Goal: Task Accomplishment & Management: Manage account settings

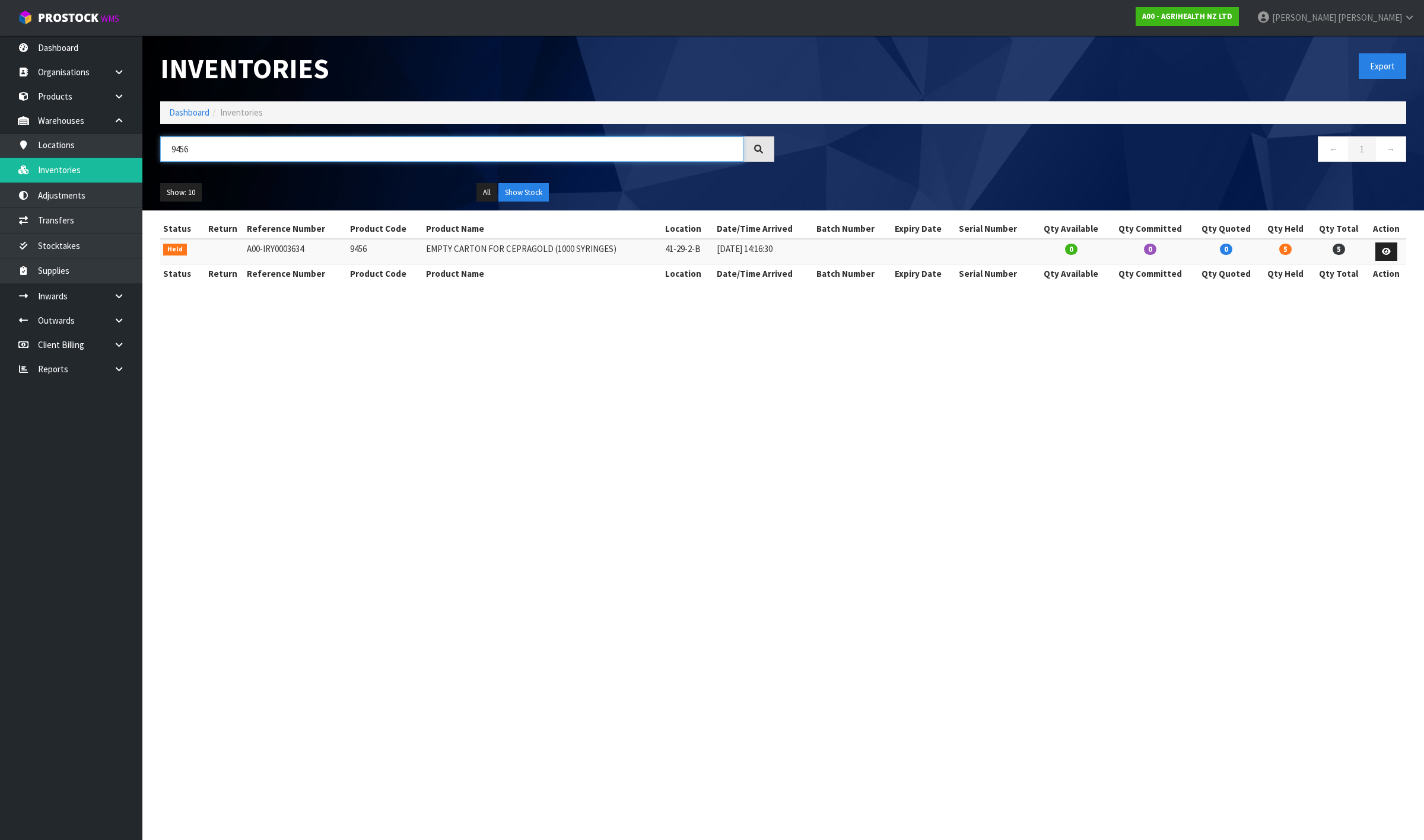
click at [224, 158] on input "9456" at bounding box center [452, 149] width 584 height 26
paste input "40"
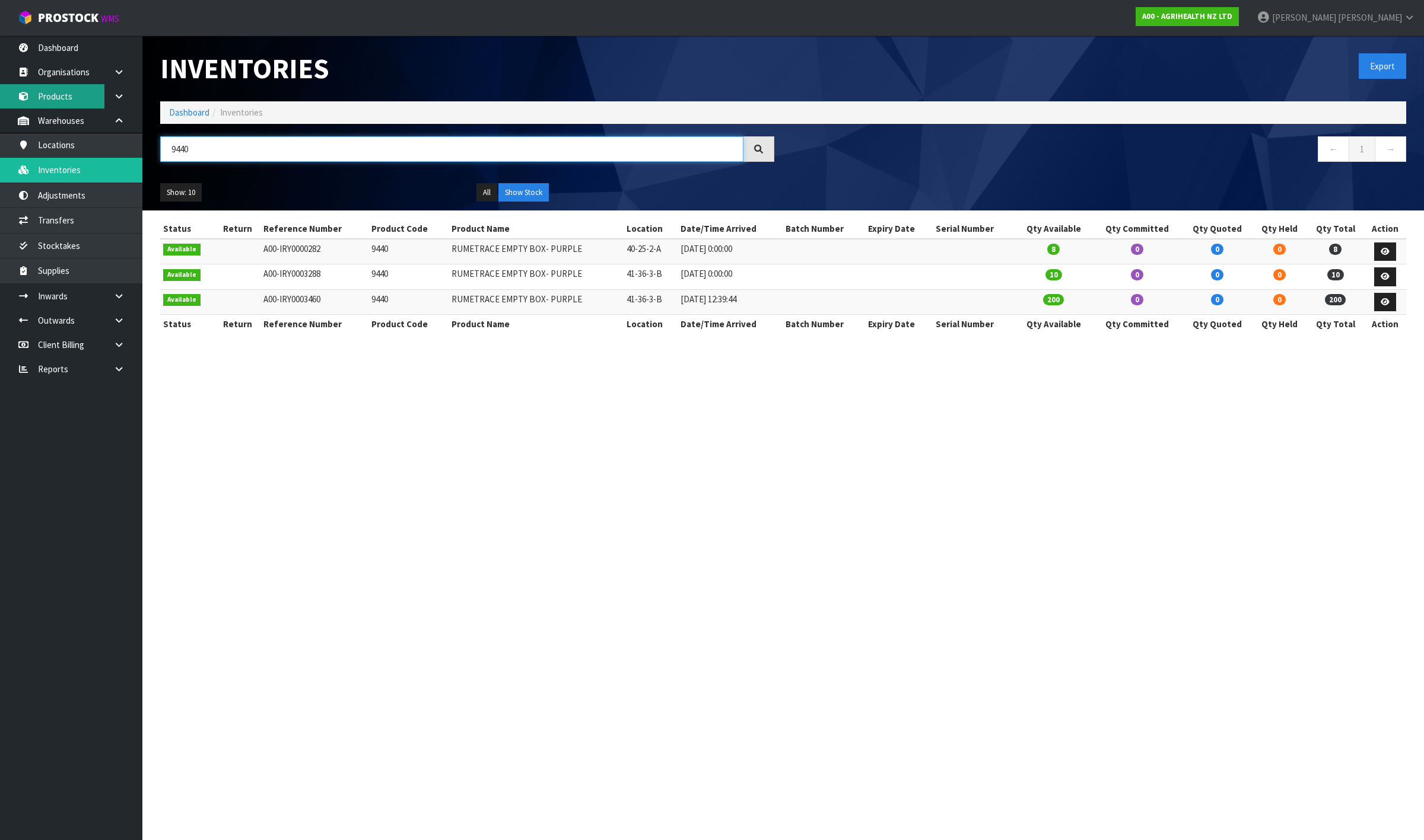
type input "9440"
click at [72, 92] on link "Products" at bounding box center [71, 96] width 142 height 24
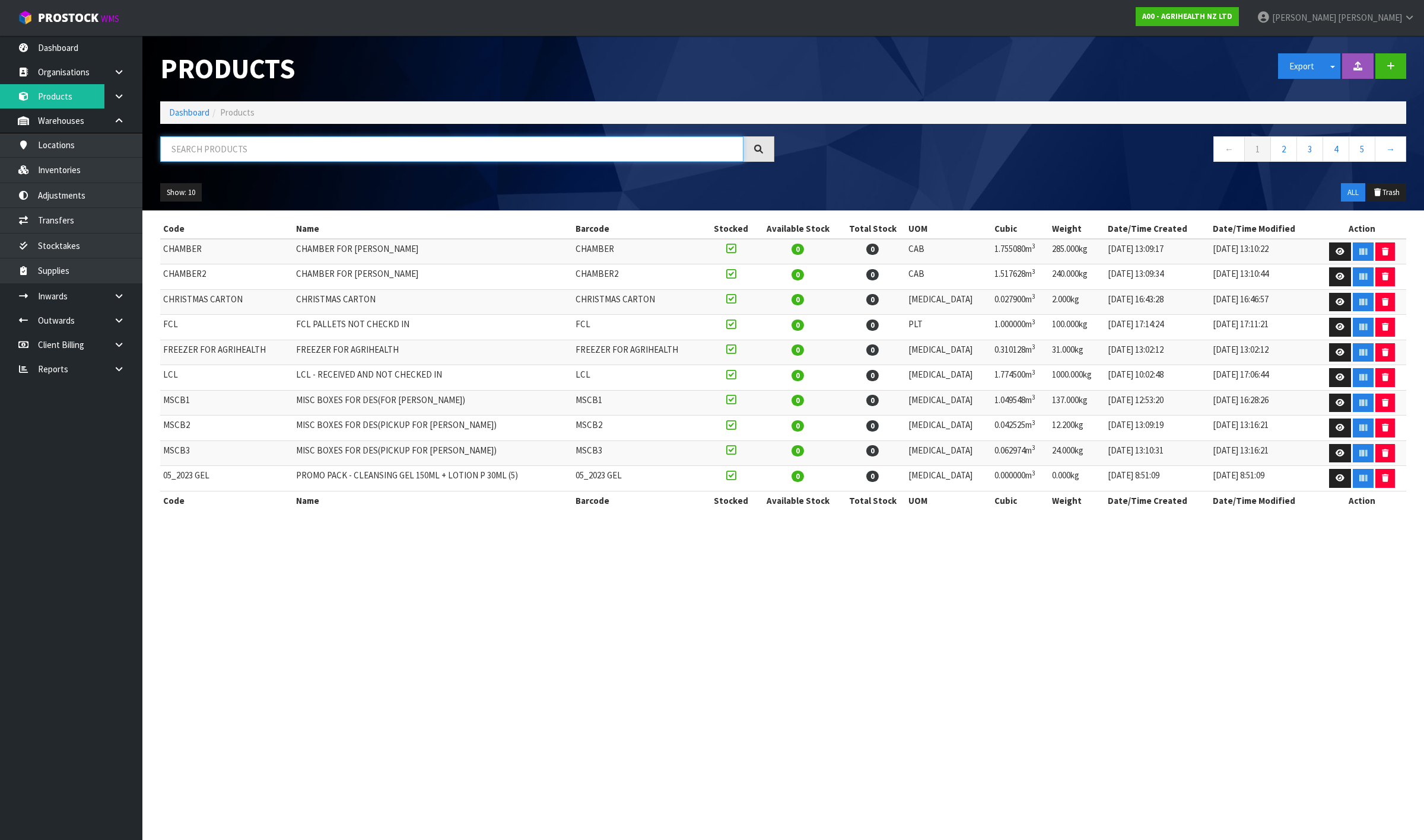
click at [268, 144] on input "text" at bounding box center [452, 149] width 584 height 26
paste input "9440"
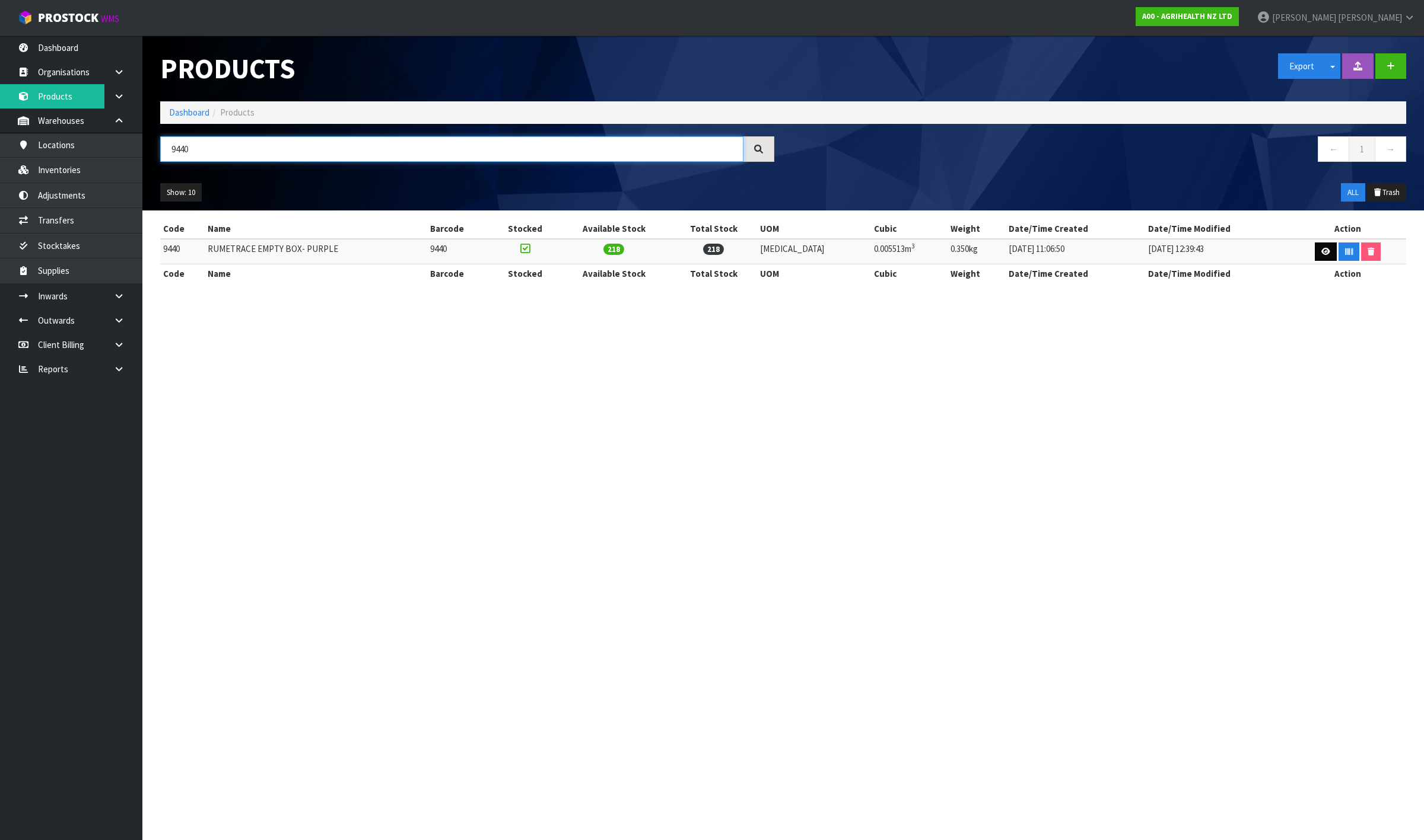
type input "9440"
click at [1315, 256] on link at bounding box center [1326, 252] width 22 height 19
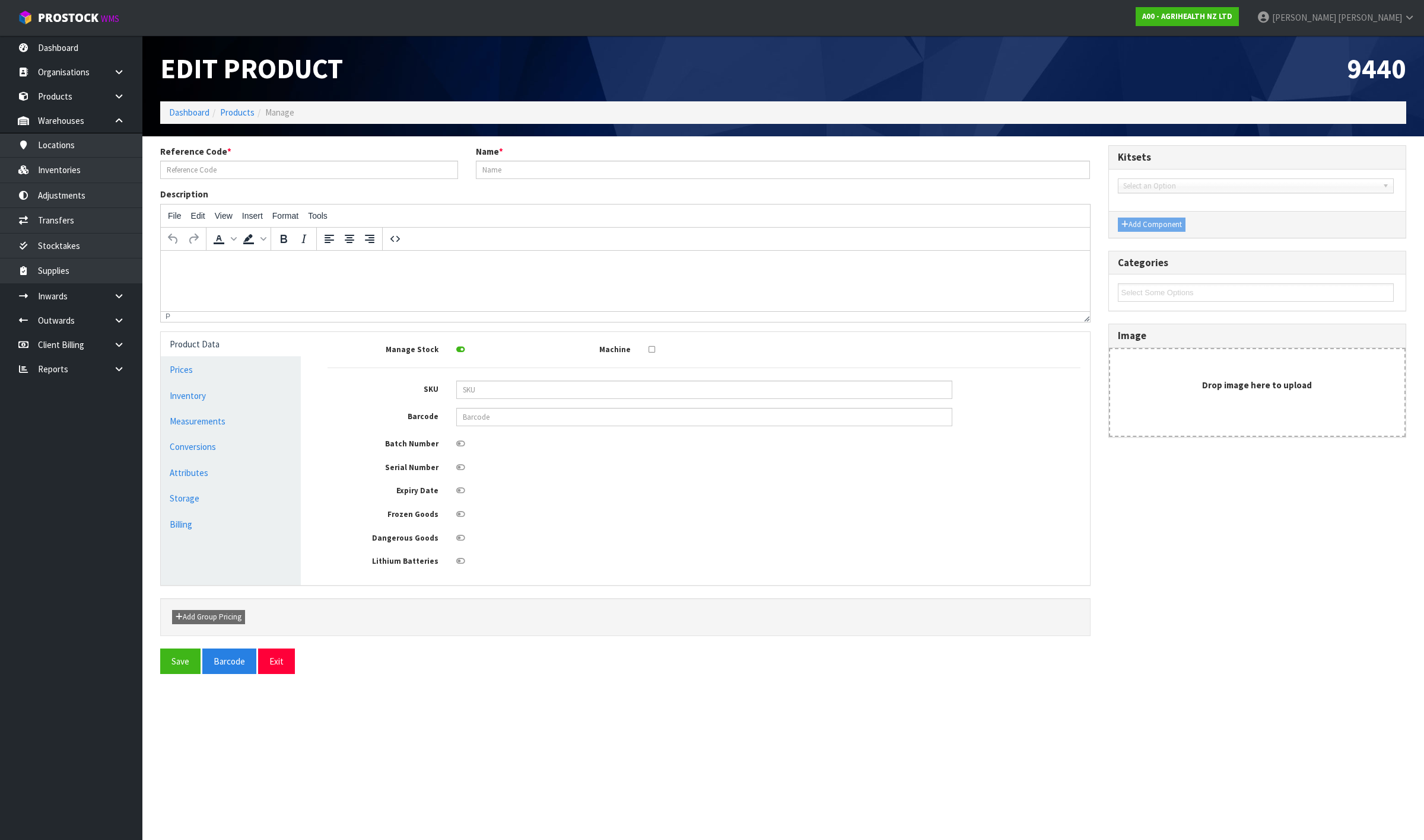
type input "9440"
type input "RUMETRACE EMPTY BOX- PURPLE"
click at [262, 448] on link "Conversions" at bounding box center [231, 447] width 140 height 24
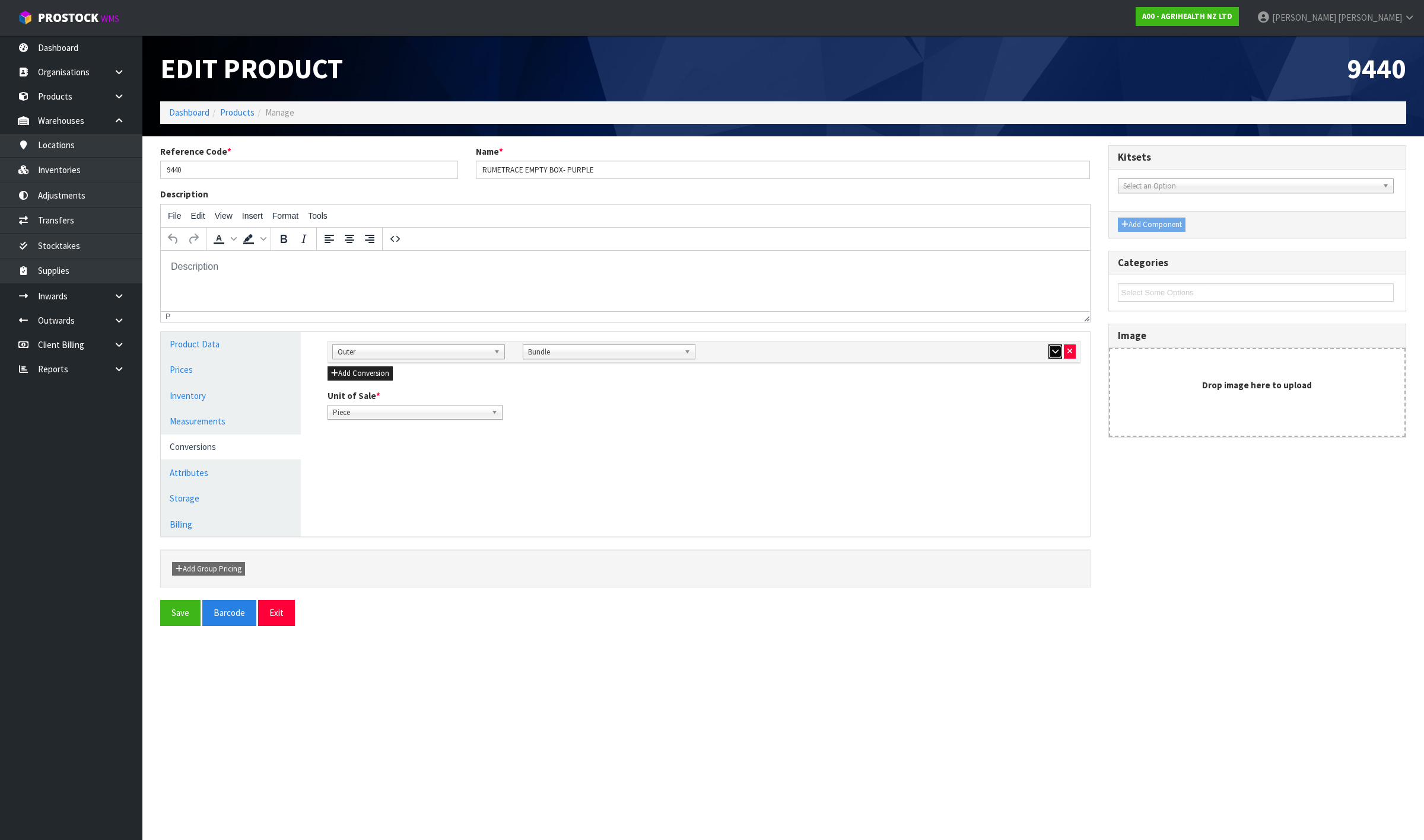
click at [1052, 352] on icon "button" at bounding box center [1056, 351] width 7 height 8
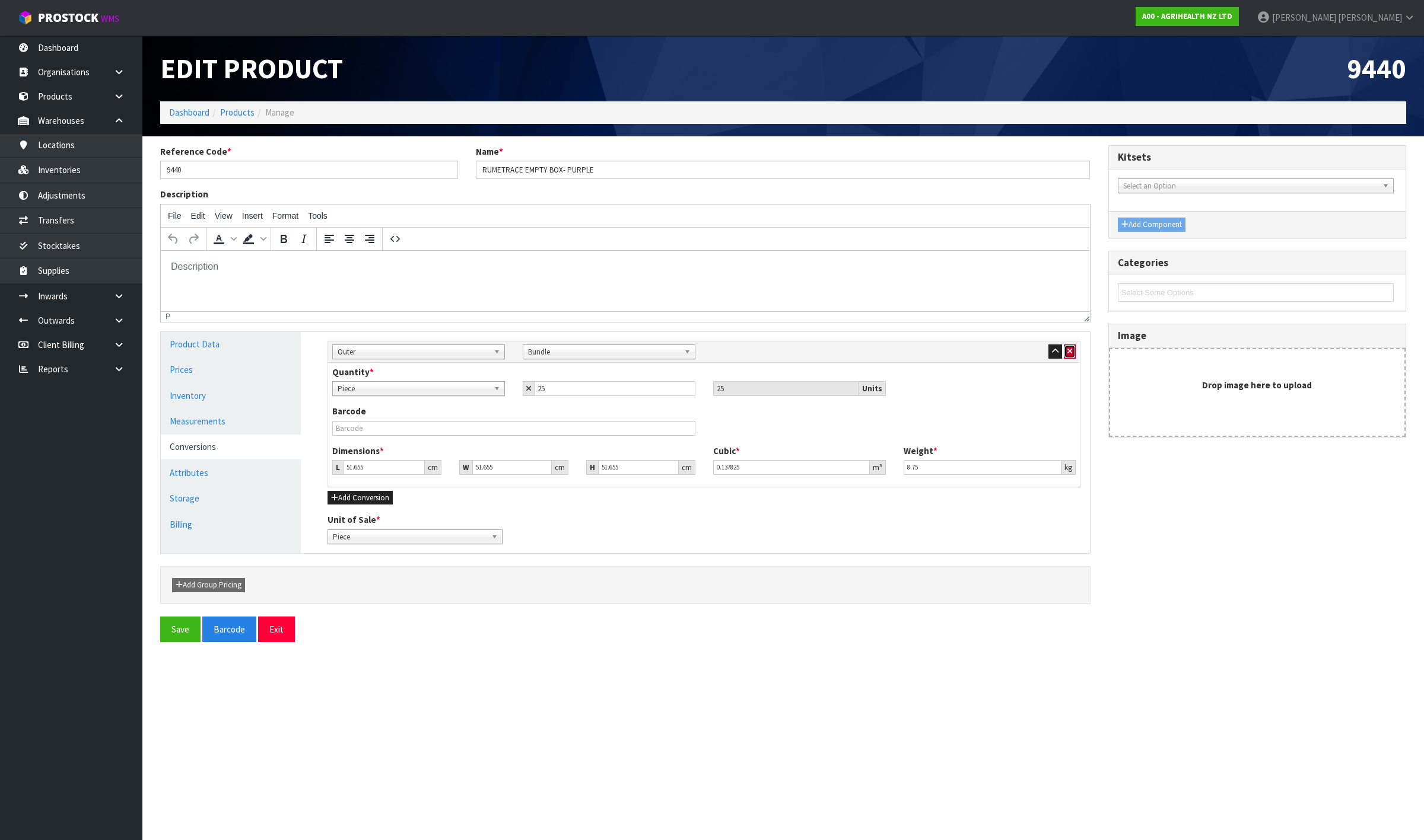
click at [1071, 351] on icon "button" at bounding box center [1070, 351] width 5 height 8
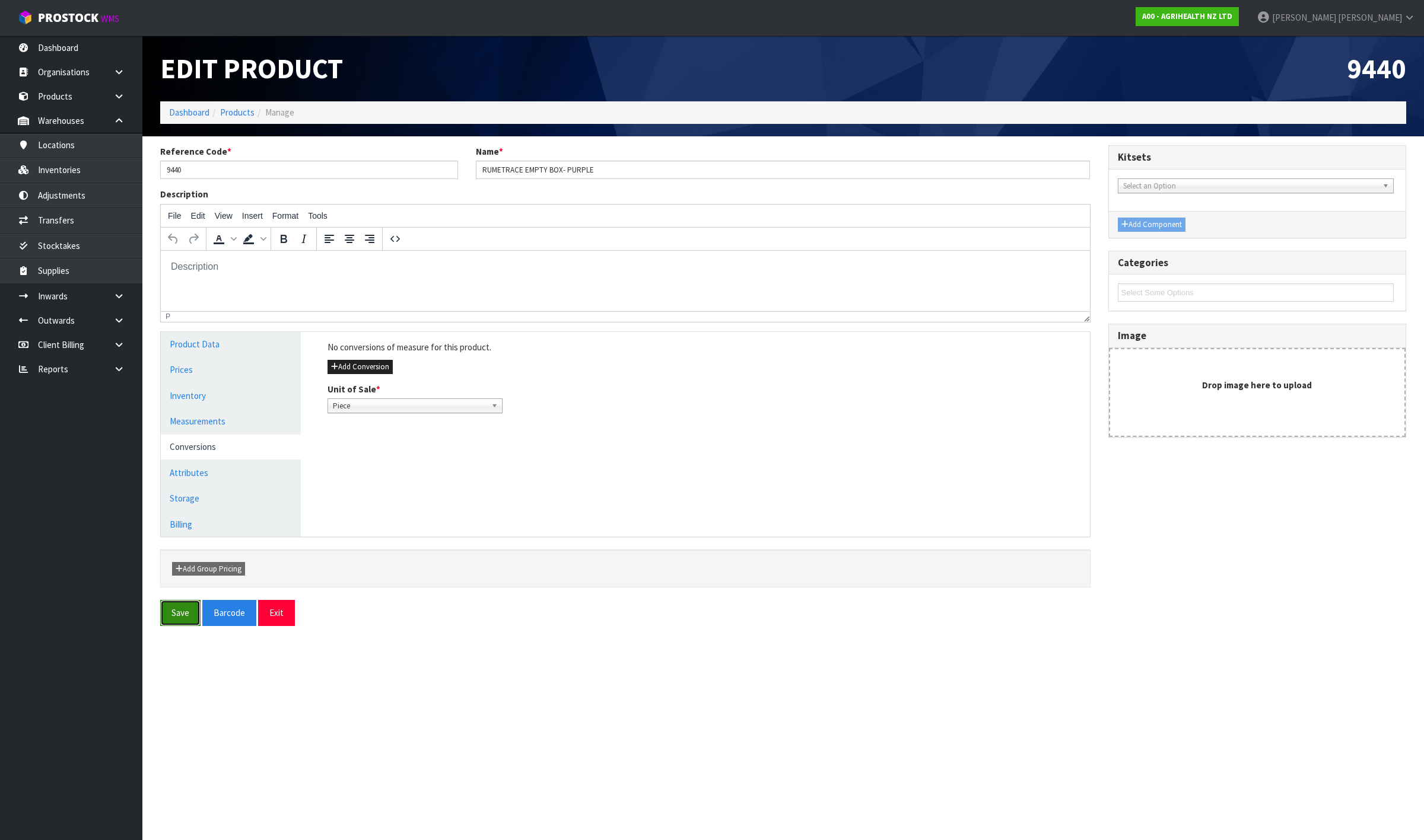
click at [171, 609] on button "Save" at bounding box center [180, 613] width 41 height 26
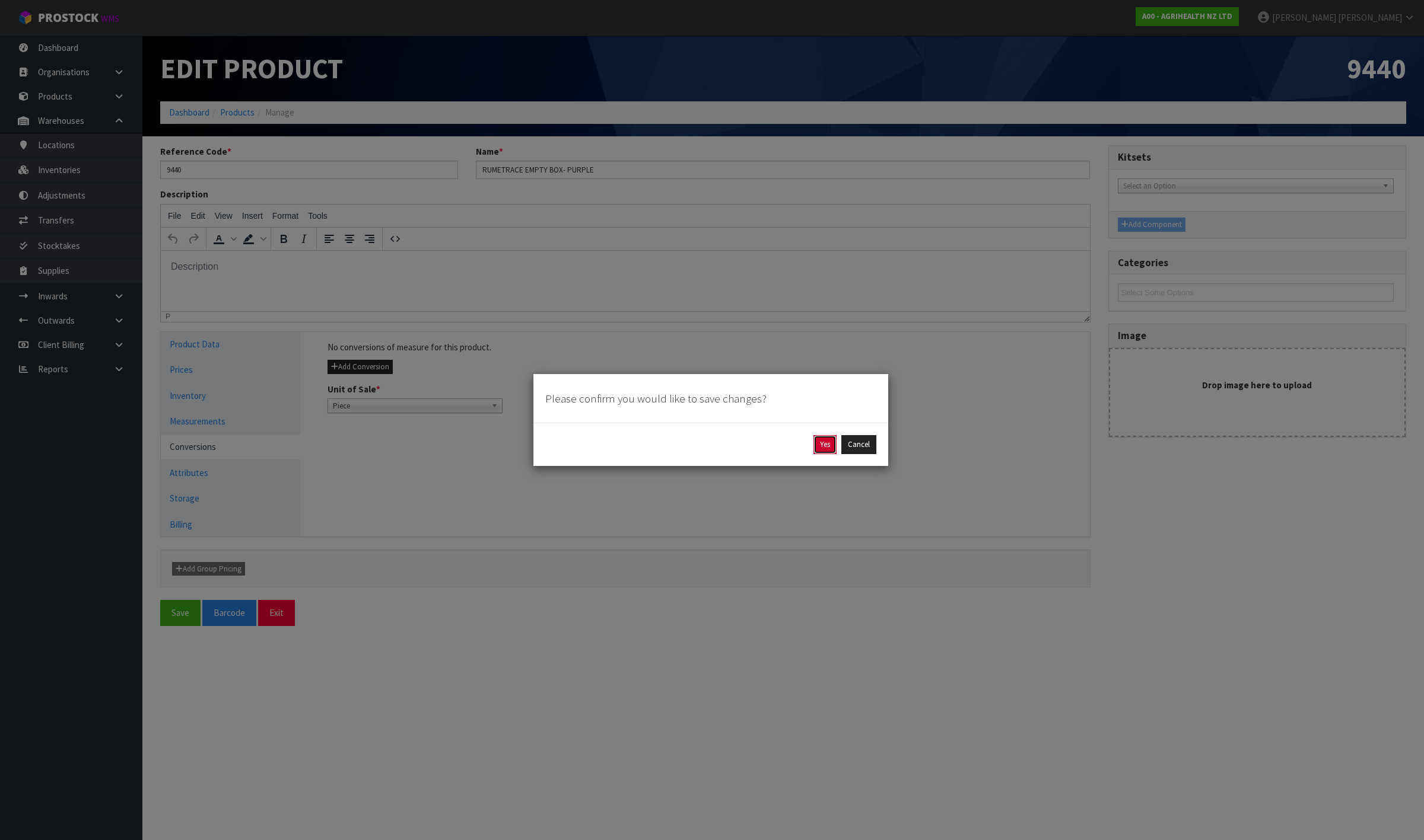
click at [822, 443] on button "Yes" at bounding box center [825, 445] width 23 height 19
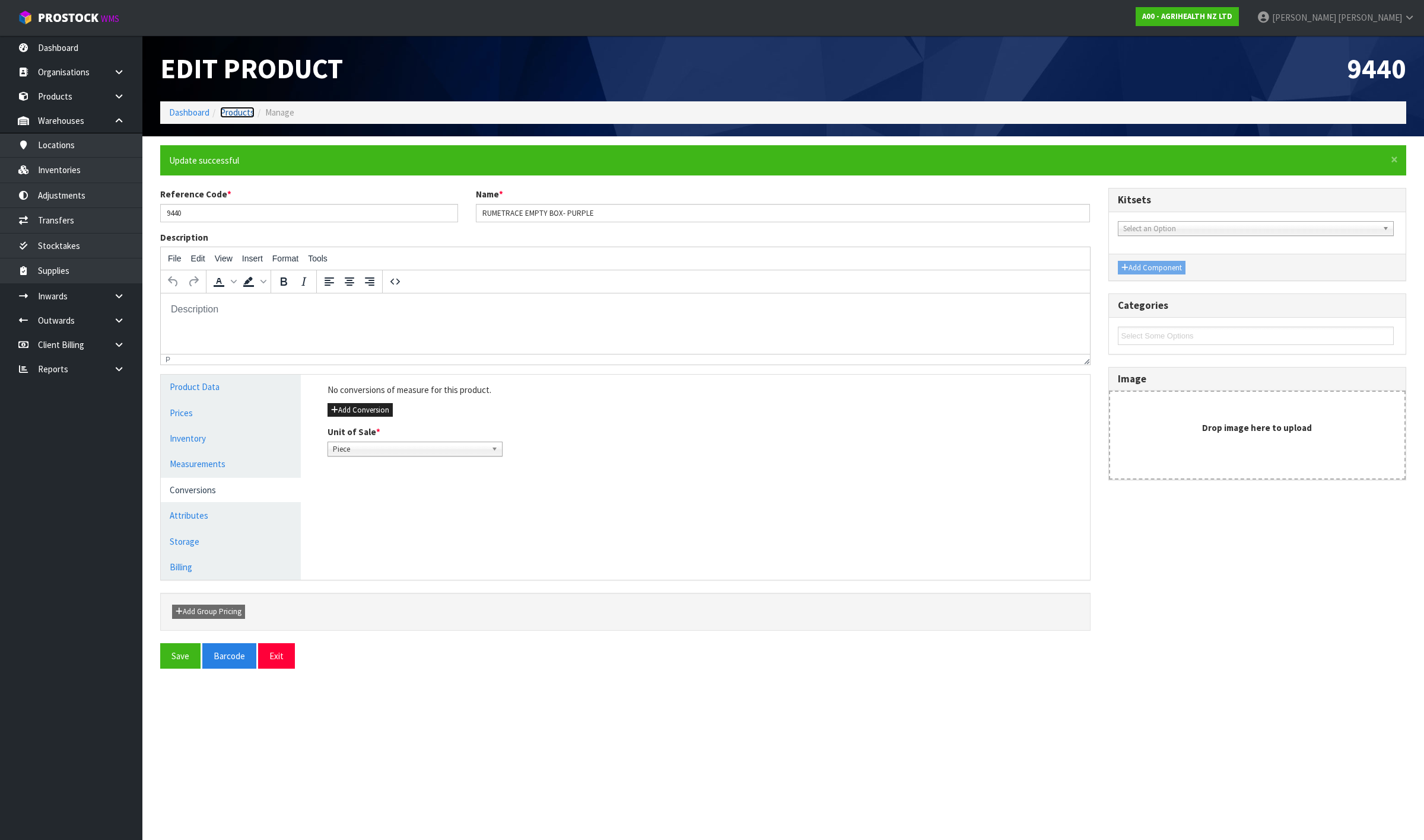
click at [232, 117] on link "Products" at bounding box center [237, 112] width 34 height 11
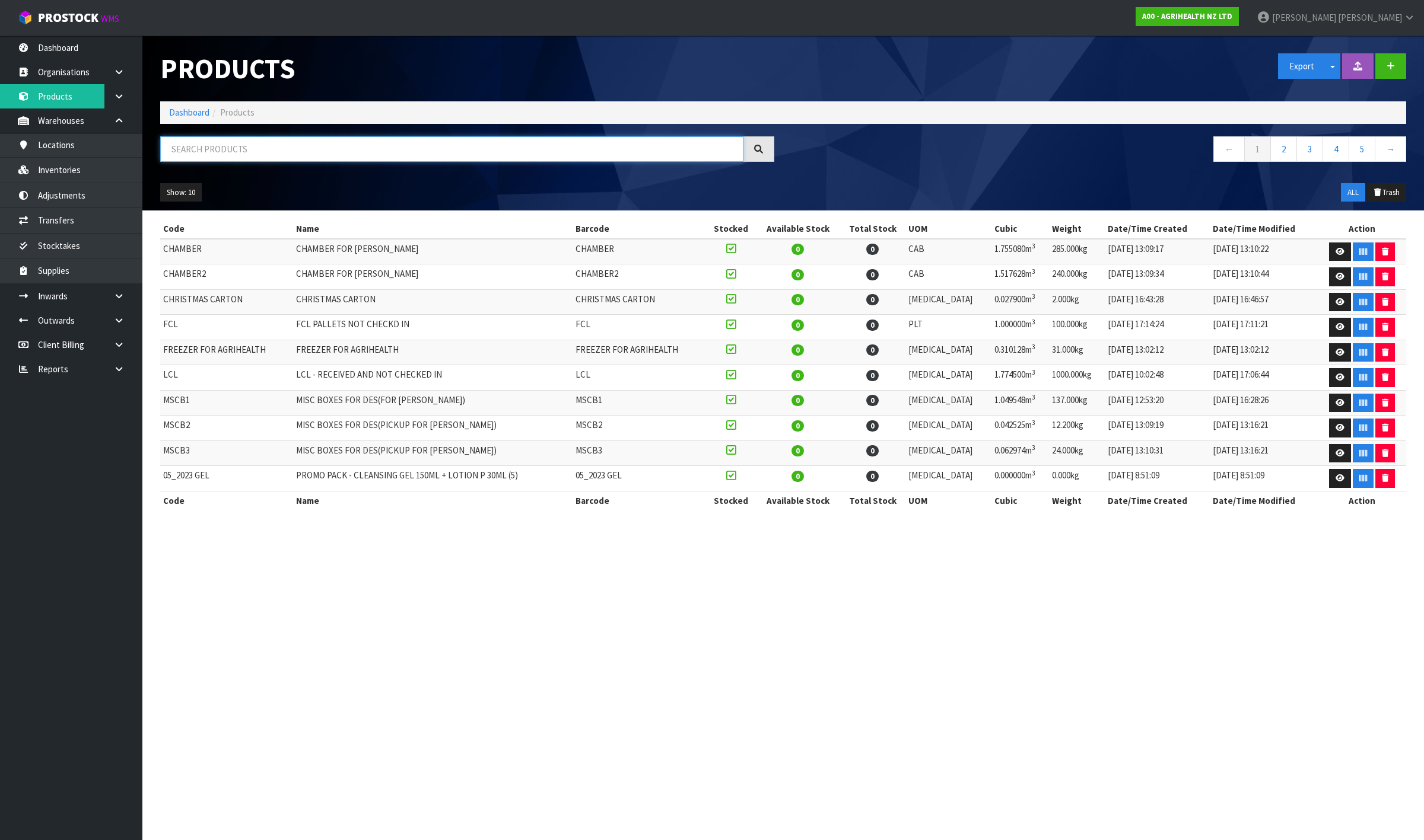
click at [231, 152] on input "text" at bounding box center [452, 149] width 584 height 26
paste input "5525"
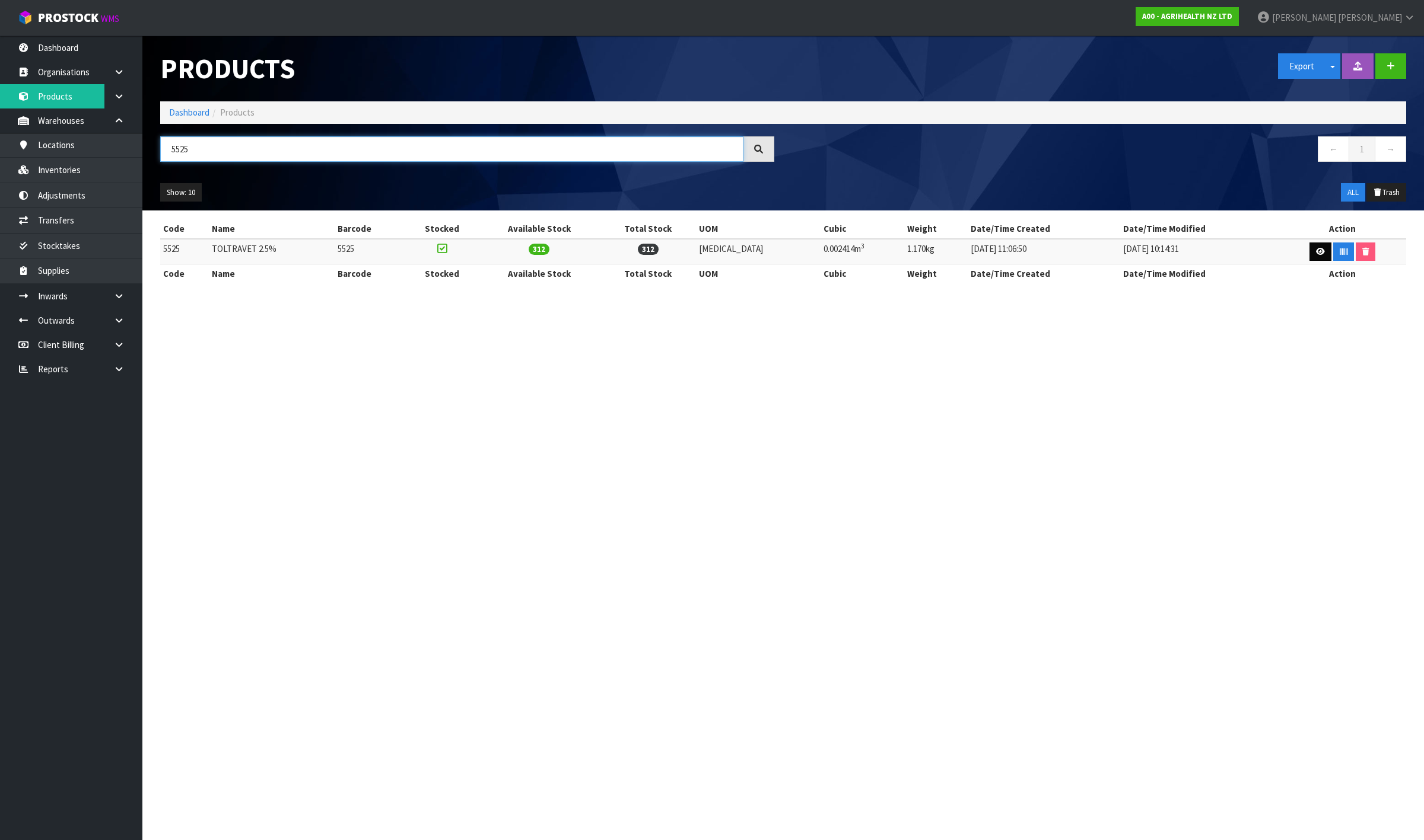
type input "5525"
click at [1313, 256] on link at bounding box center [1320, 252] width 22 height 19
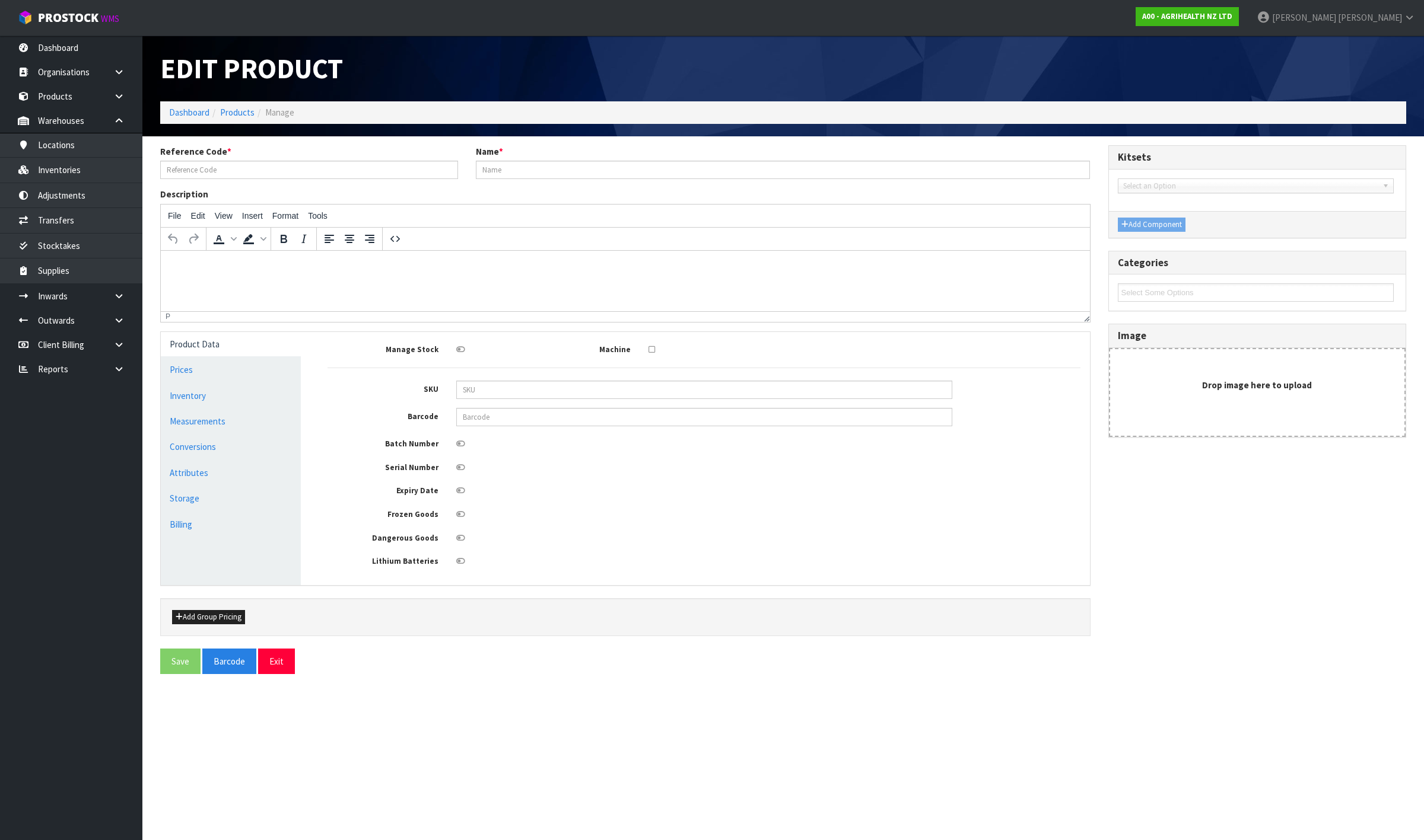
type input "5525"
type input "TOLTRAVET 2.5%"
click at [220, 427] on link "Measurements" at bounding box center [231, 421] width 140 height 24
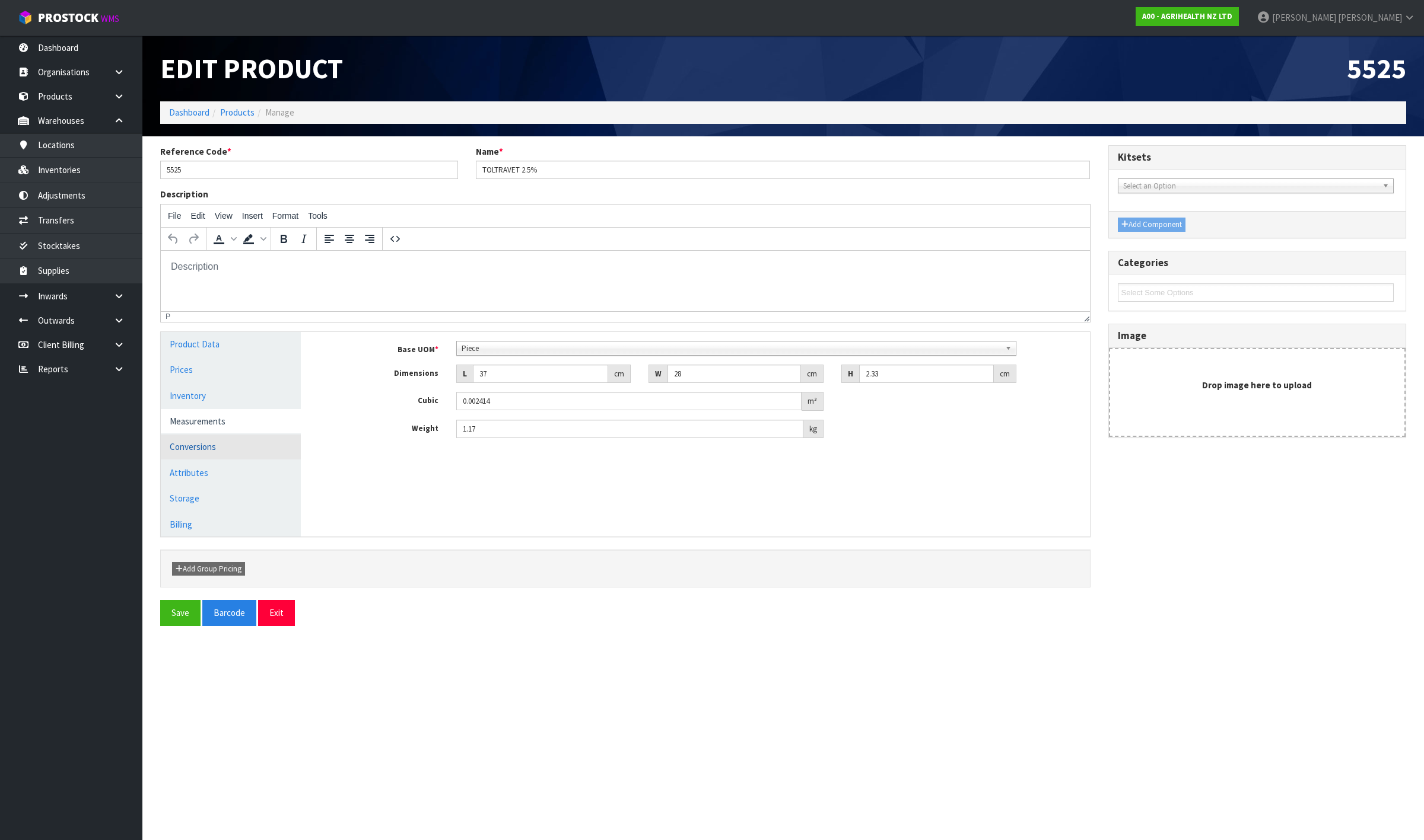
click at [215, 457] on link "Conversions" at bounding box center [231, 447] width 140 height 24
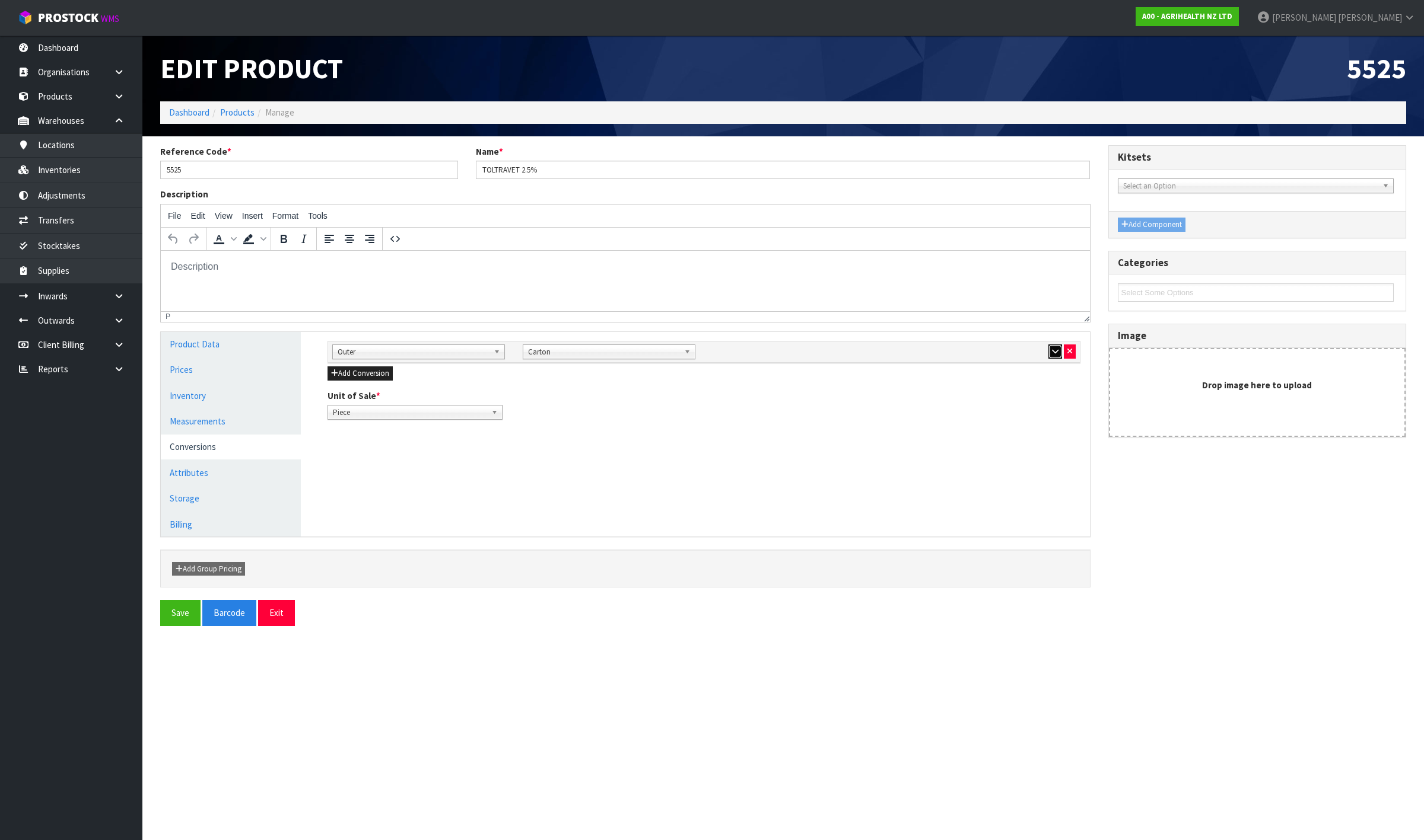
click at [1052, 354] on icon "button" at bounding box center [1056, 351] width 7 height 8
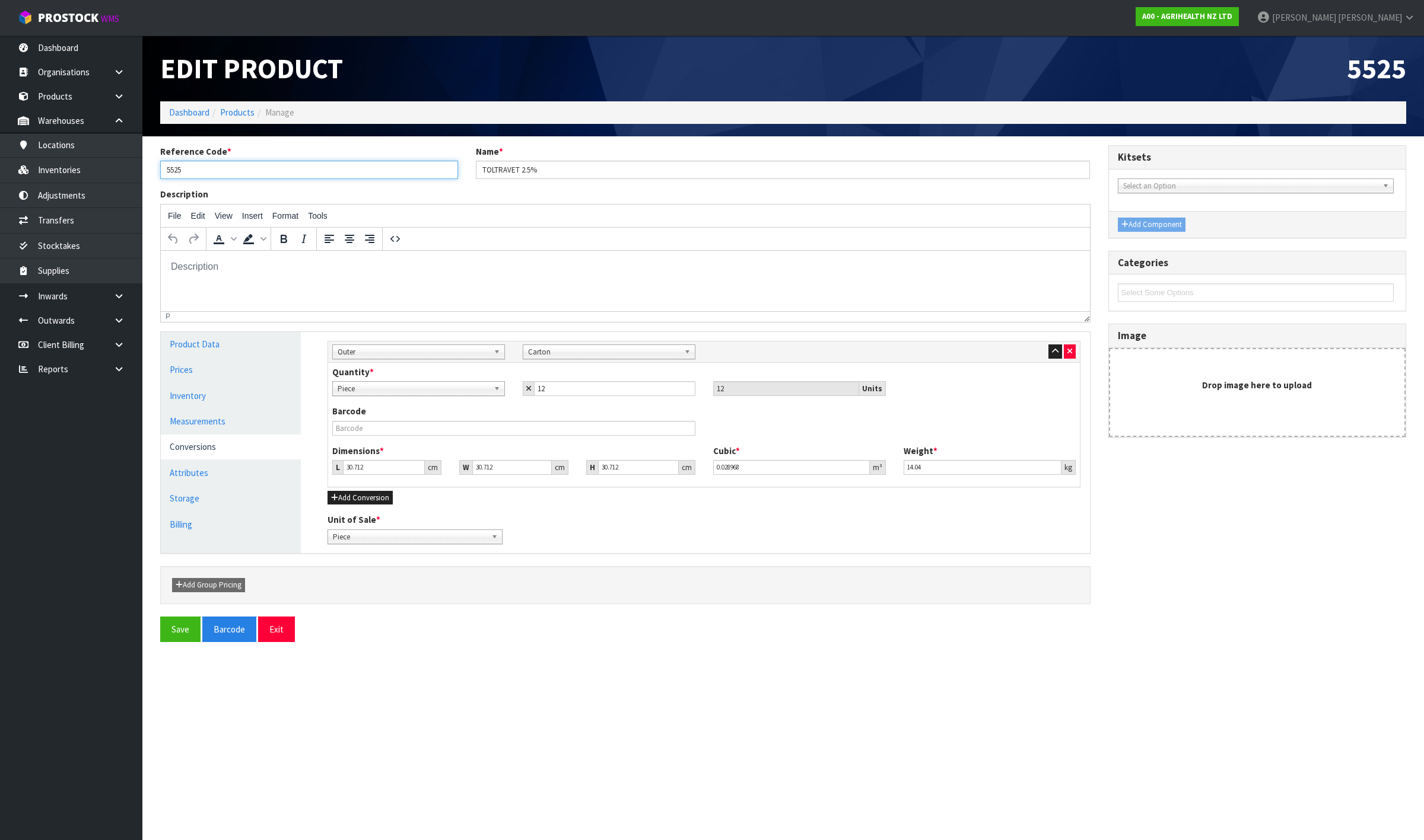
click at [262, 176] on input "5525" at bounding box center [309, 170] width 298 height 18
click at [92, 178] on link "Inventories" at bounding box center [71, 170] width 142 height 24
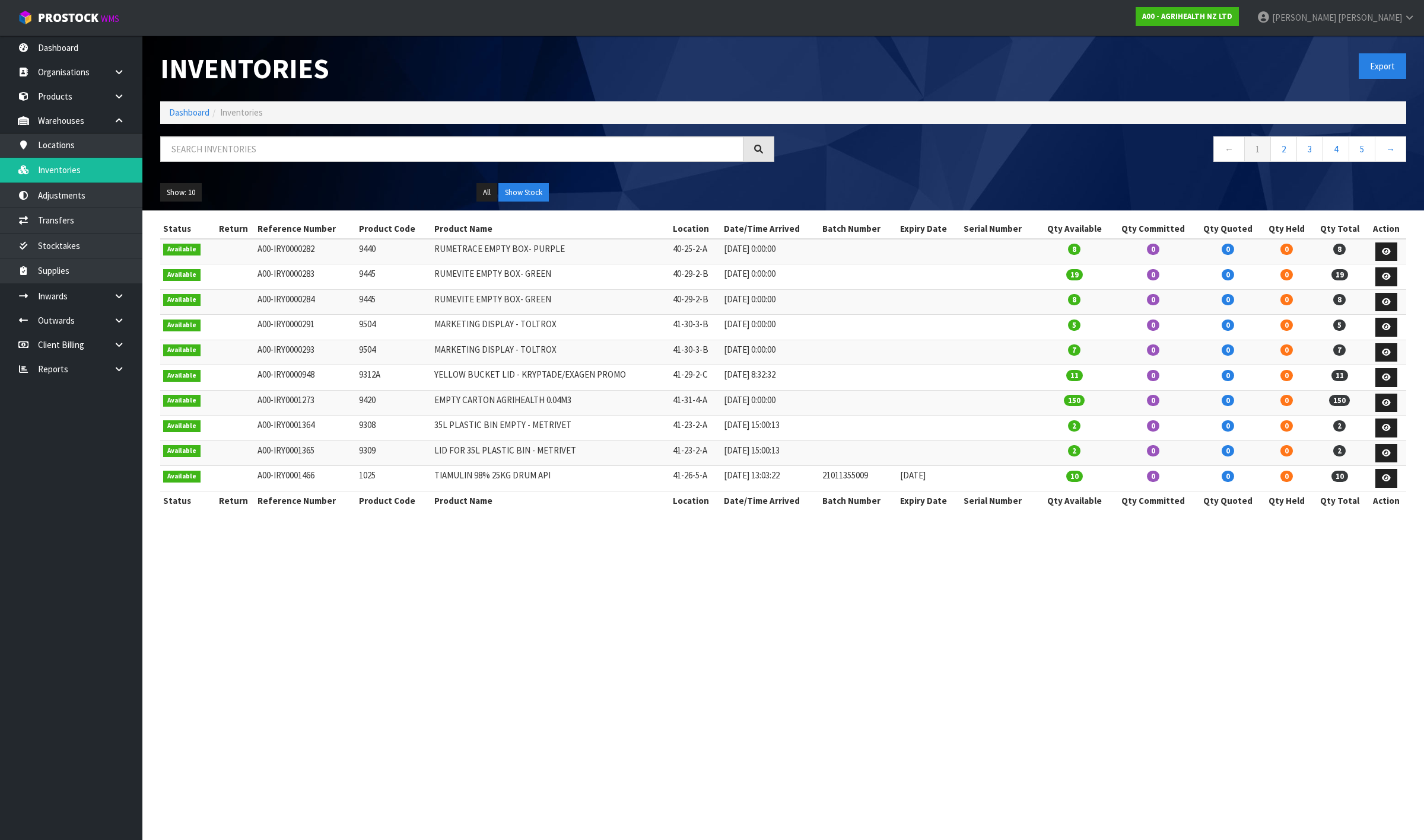
click at [342, 166] on div at bounding box center [467, 153] width 632 height 34
click at [335, 156] on input "text" at bounding box center [452, 149] width 584 height 26
paste input "5525"
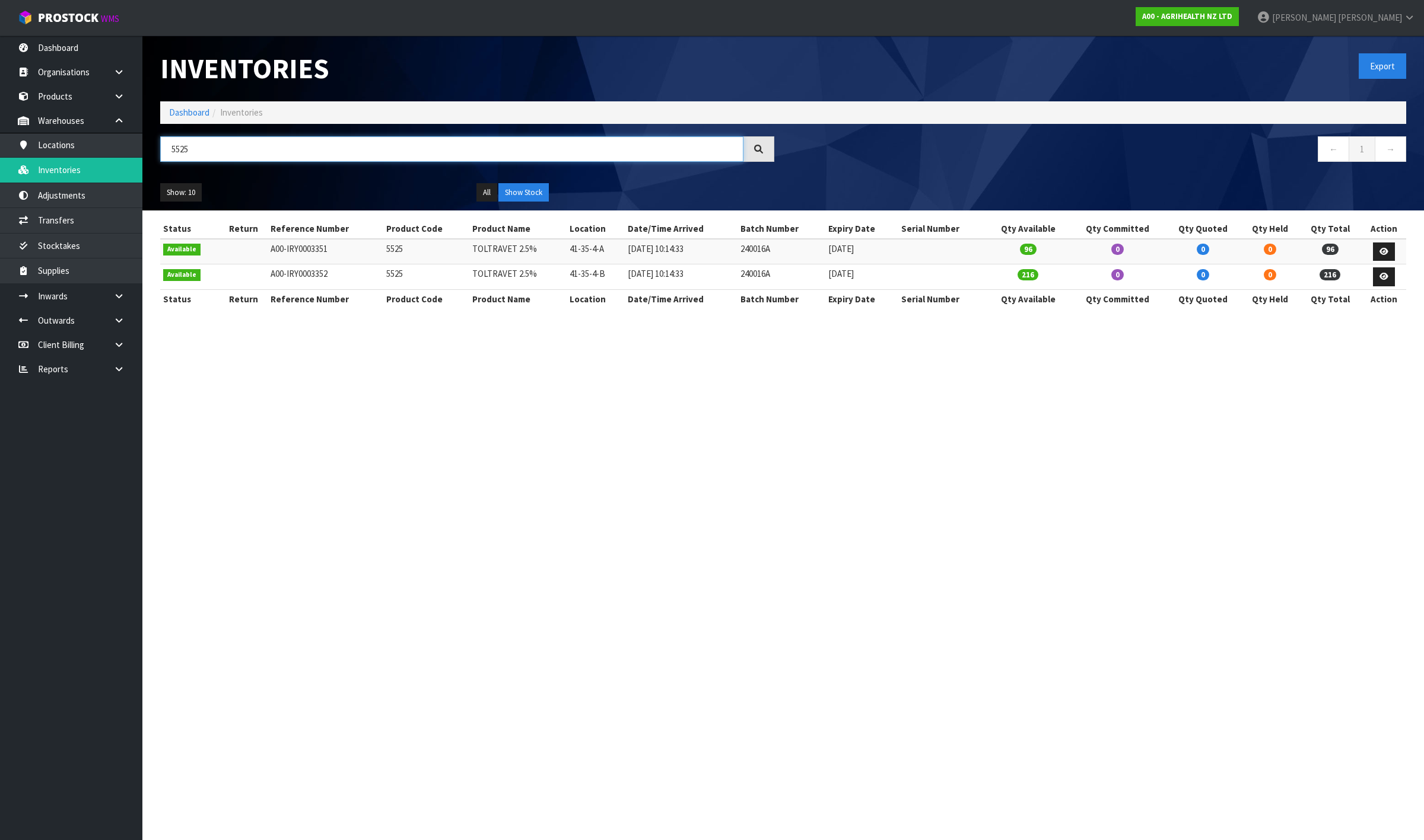
type input "5525"
click at [92, 93] on link "Products" at bounding box center [71, 96] width 142 height 24
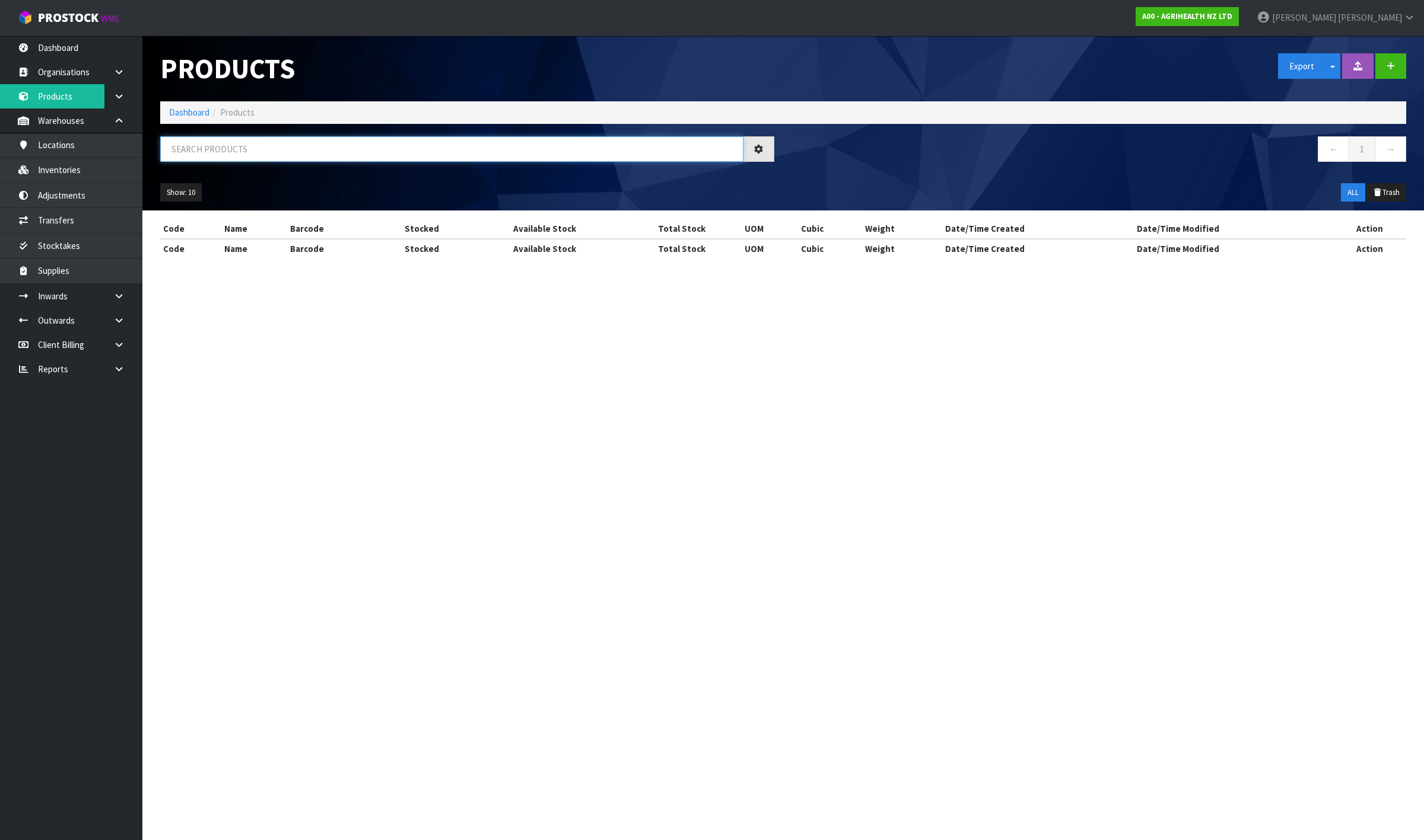
click at [203, 152] on input "text" at bounding box center [452, 149] width 584 height 26
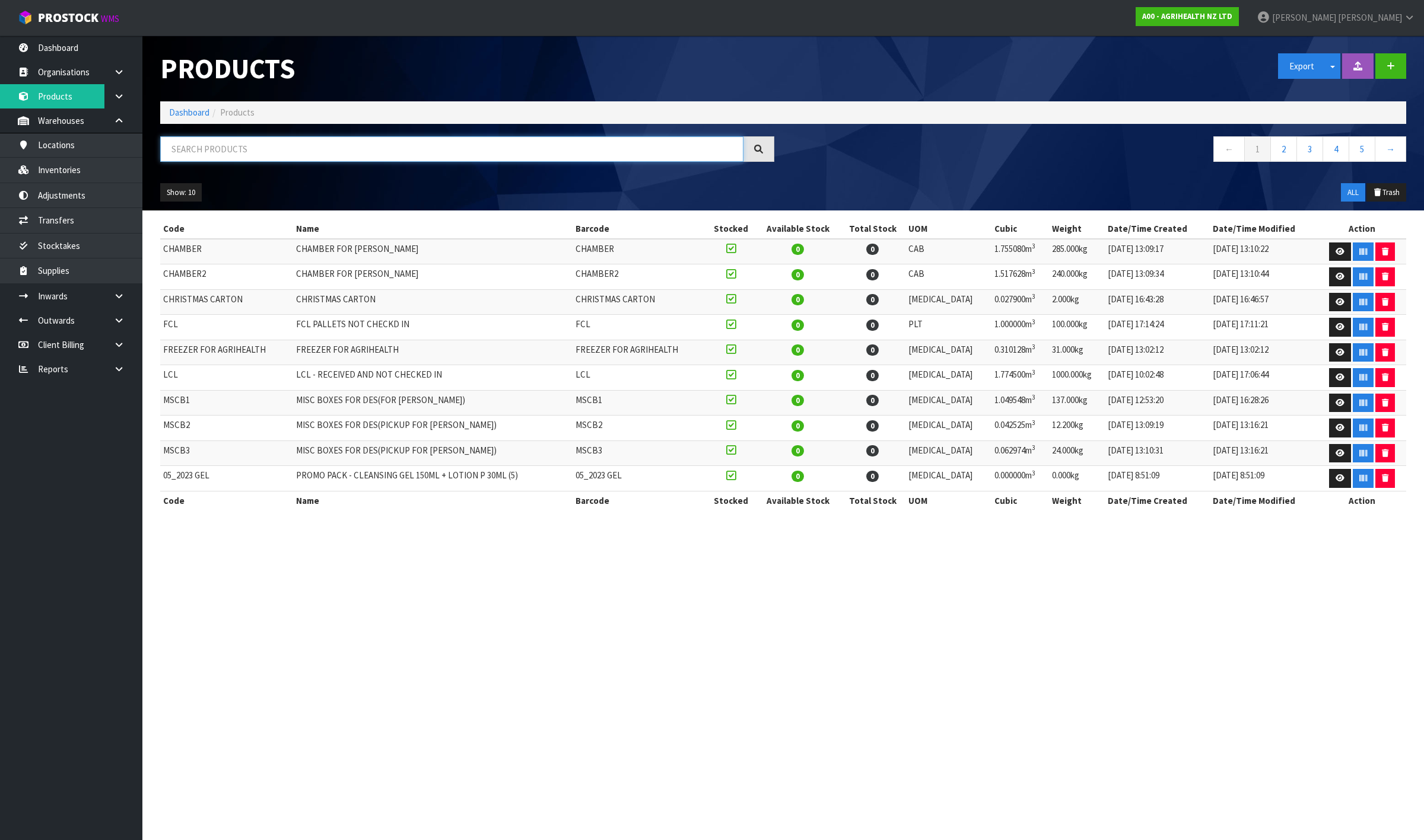
paste input "5220"
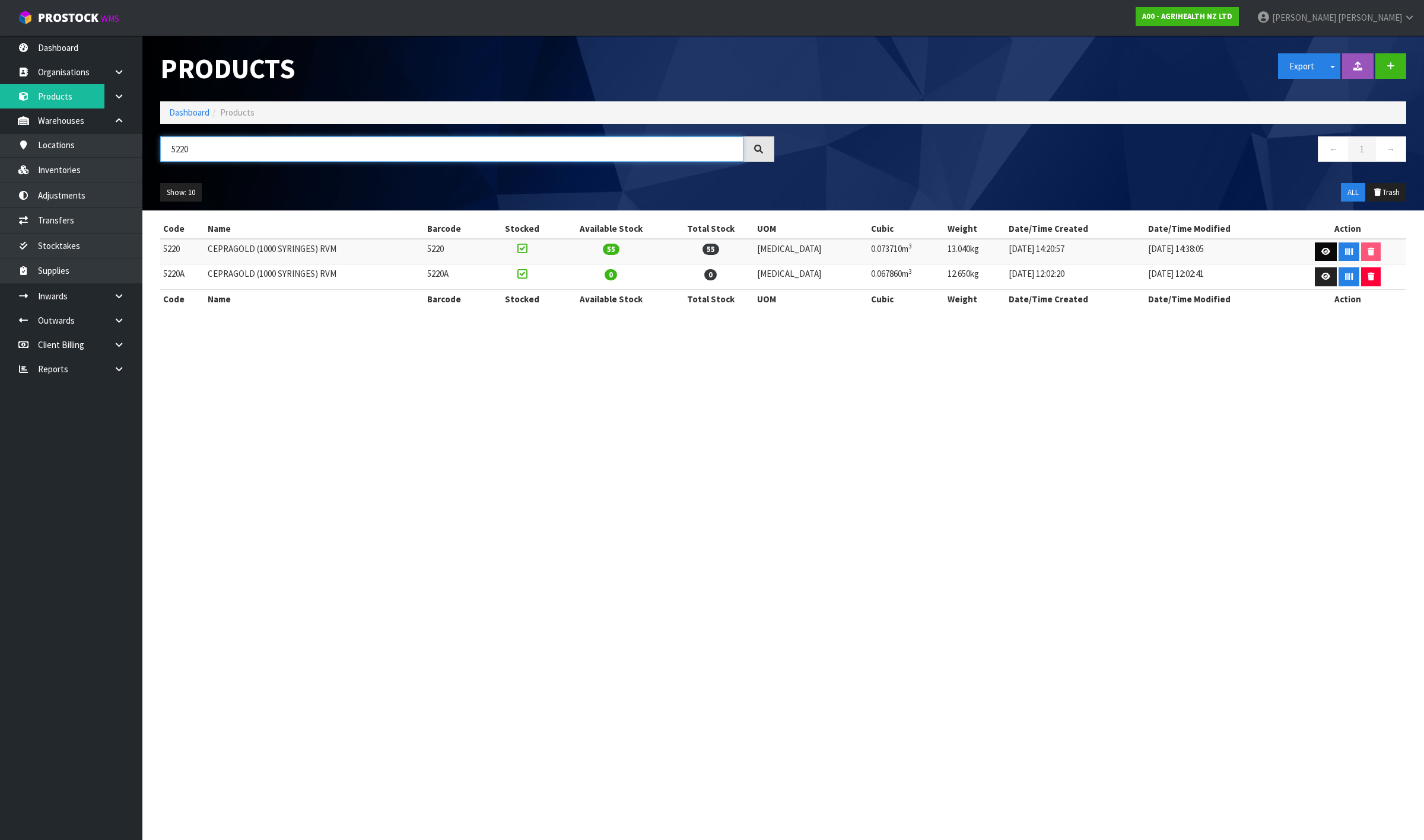
type input "5220"
click at [1321, 252] on icon at bounding box center [1326, 252] width 9 height 8
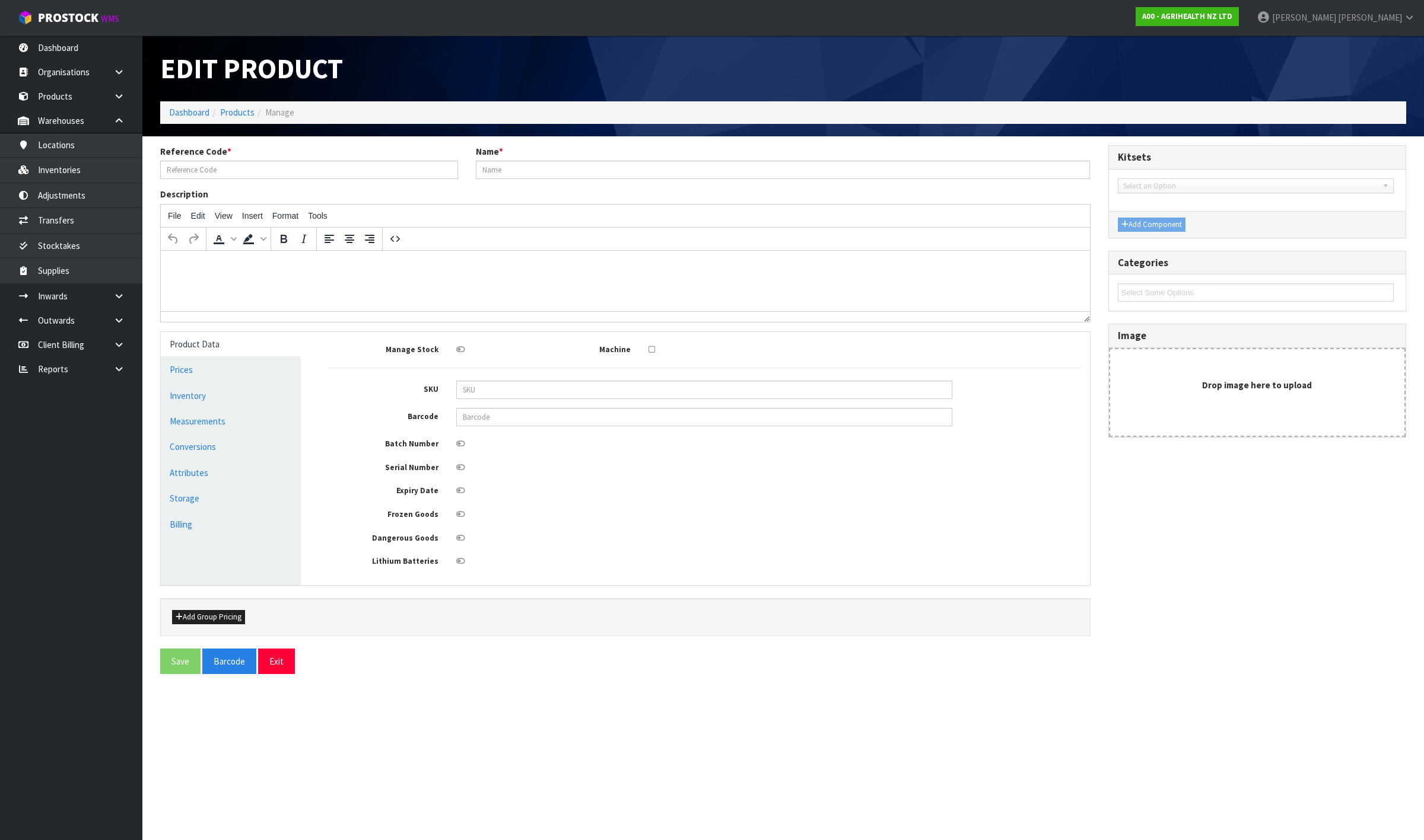
type input "5220"
type input "CEPRAGOLD (1000 SYRINGES) RVM"
click at [224, 420] on link "Measurements" at bounding box center [231, 421] width 140 height 24
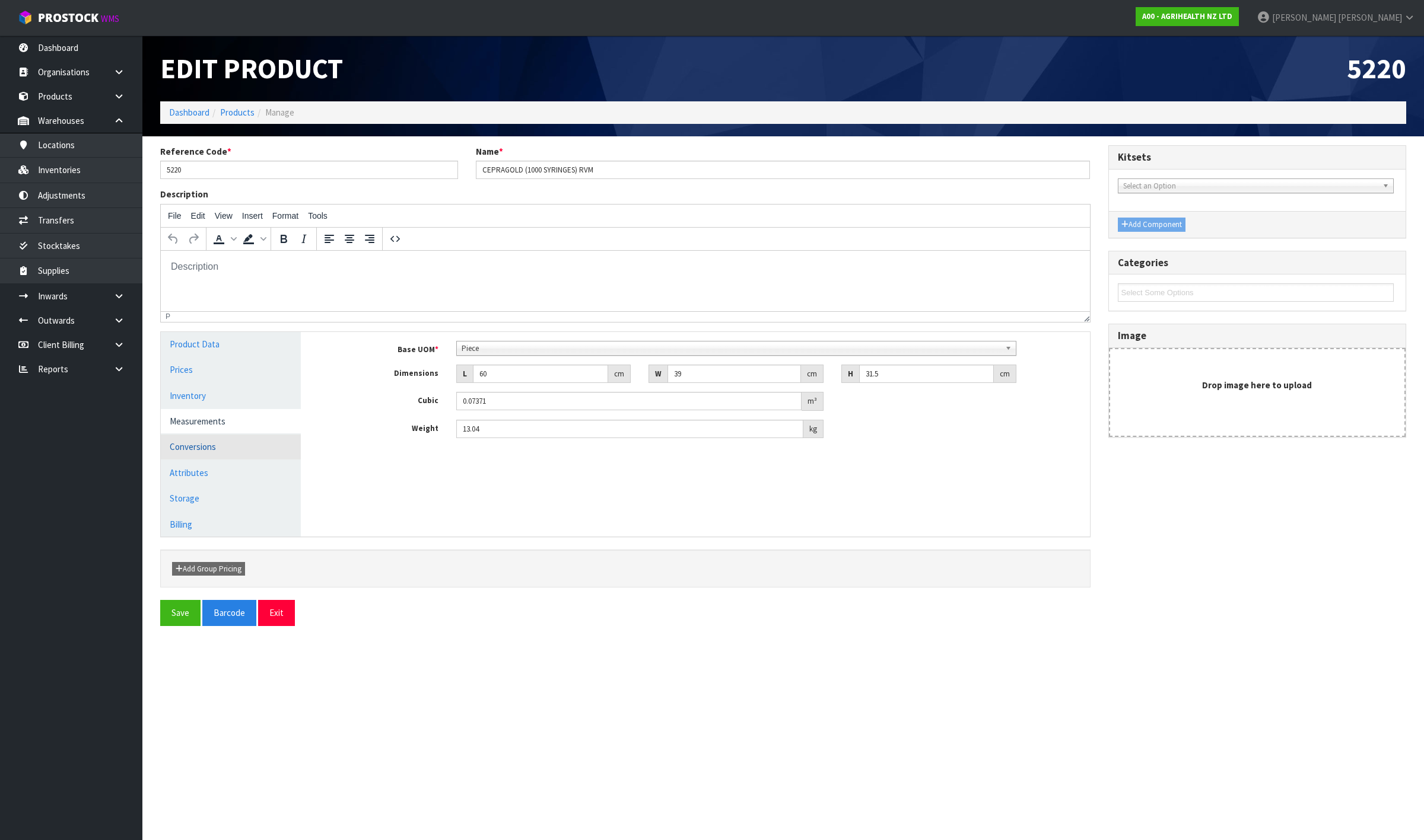
click at [211, 450] on link "Conversions" at bounding box center [231, 447] width 140 height 24
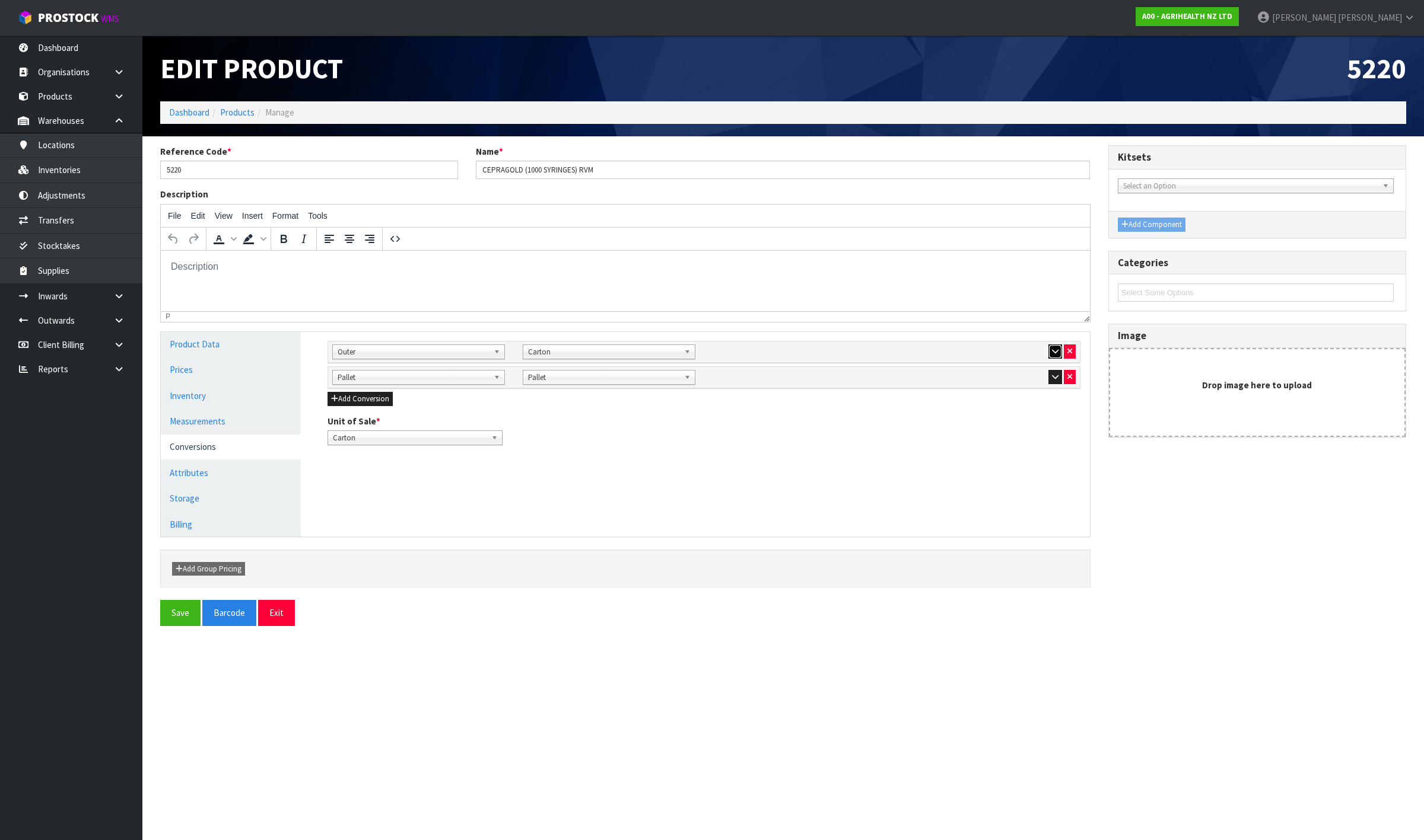
click at [1055, 345] on button "button" at bounding box center [1055, 352] width 14 height 15
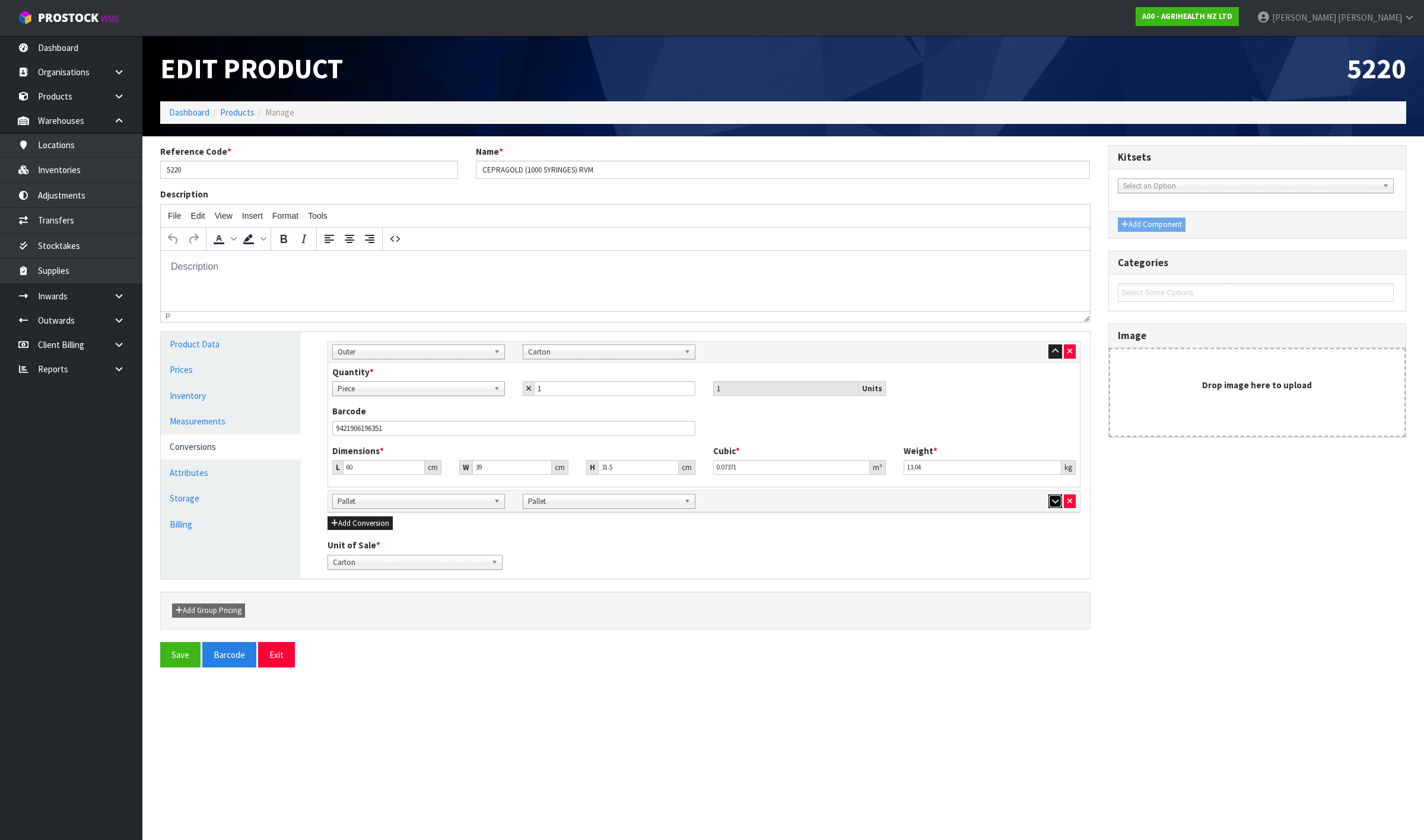
click at [1052, 507] on button "button" at bounding box center [1055, 501] width 14 height 15
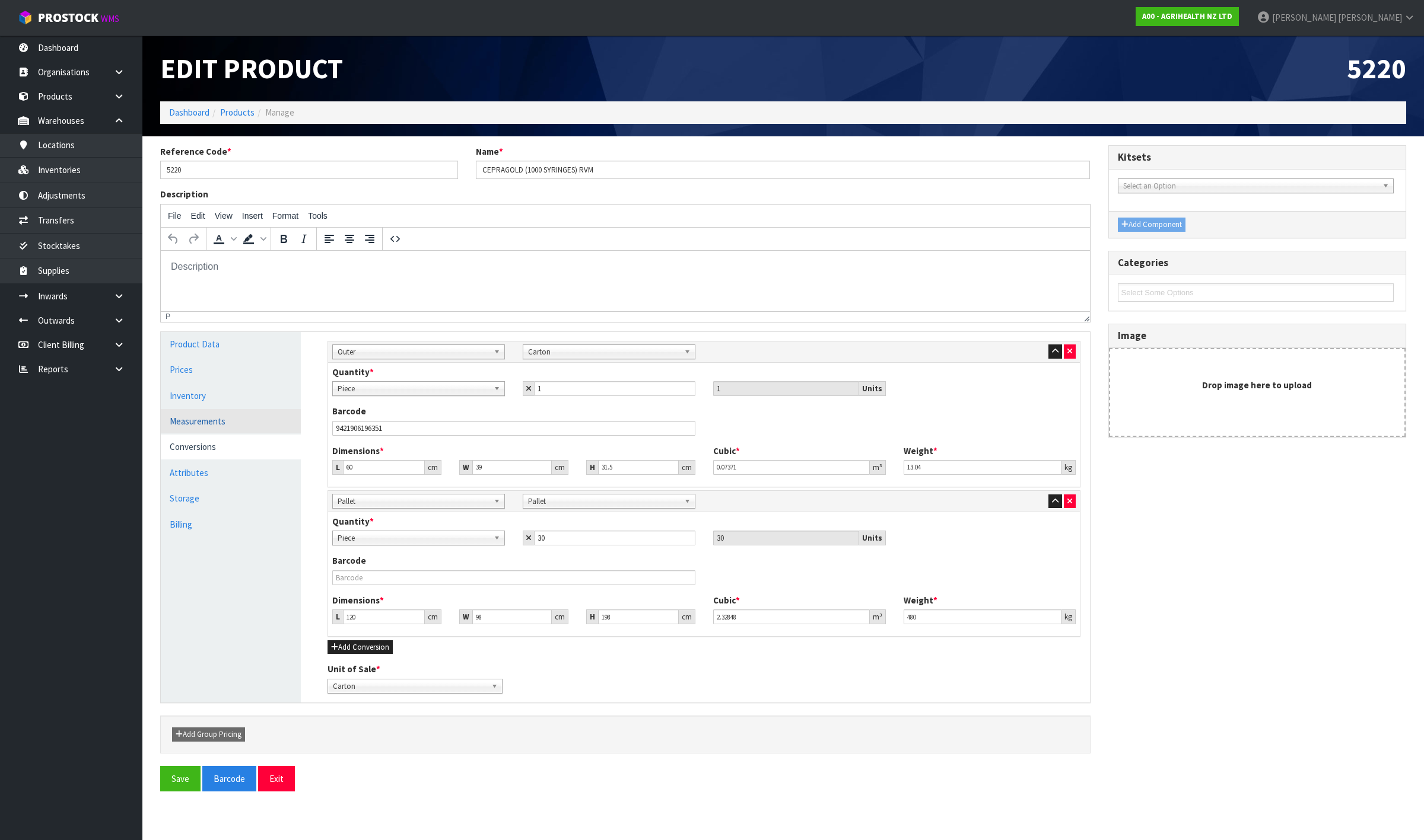
click at [194, 410] on link "Measurements" at bounding box center [231, 421] width 140 height 24
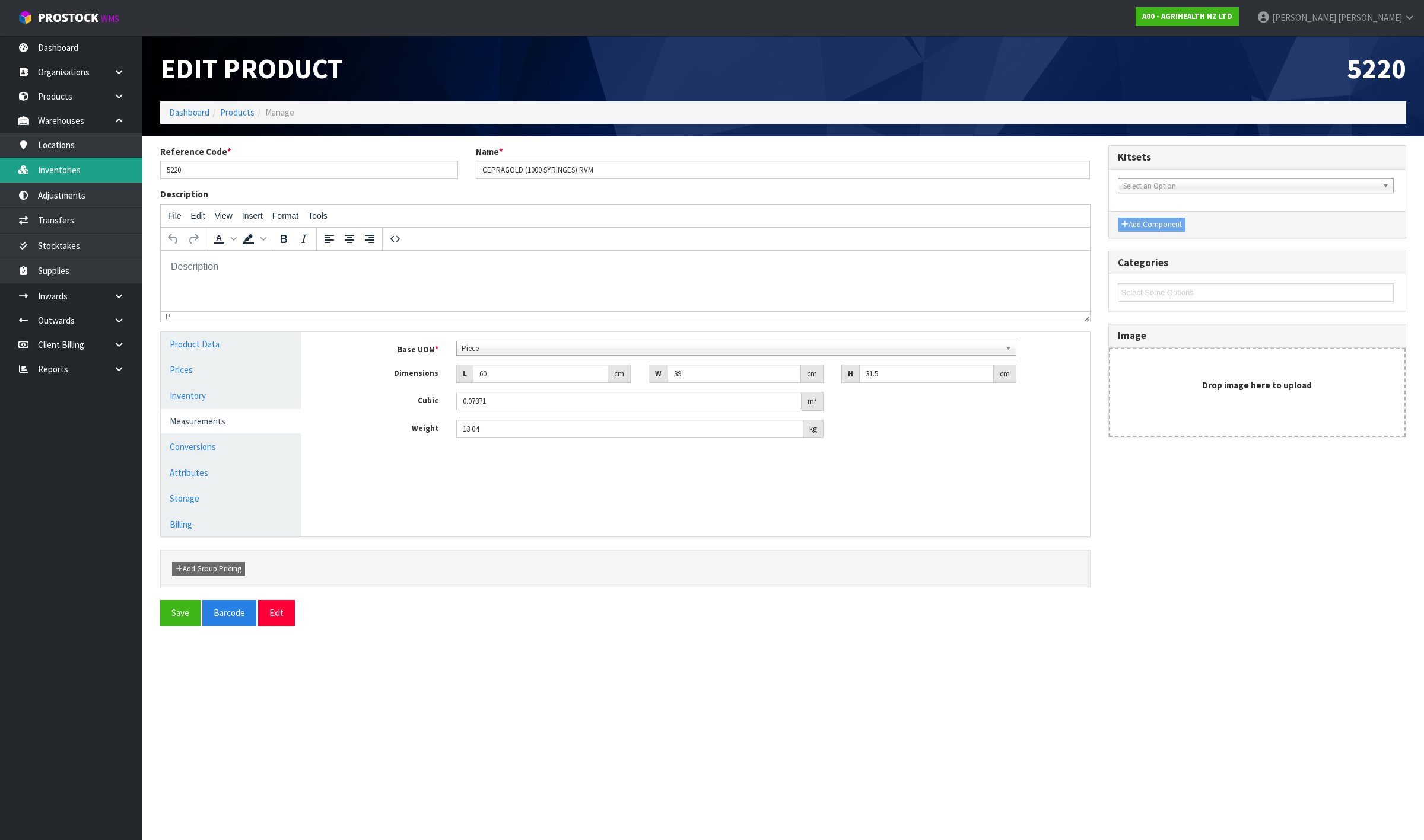
click at [111, 172] on link "Inventories" at bounding box center [71, 170] width 142 height 24
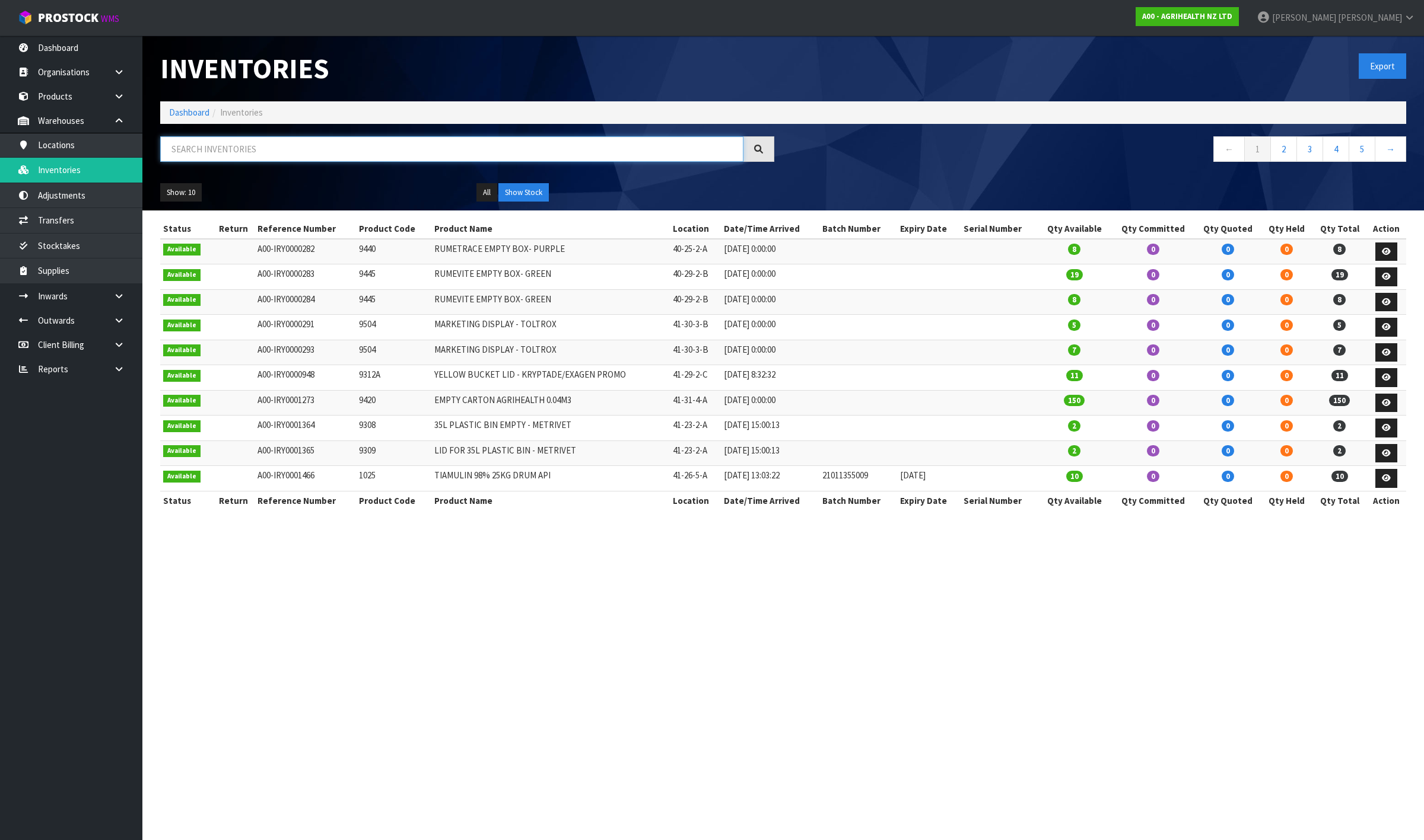
click at [257, 147] on input "text" at bounding box center [452, 149] width 584 height 26
paste input "2851"
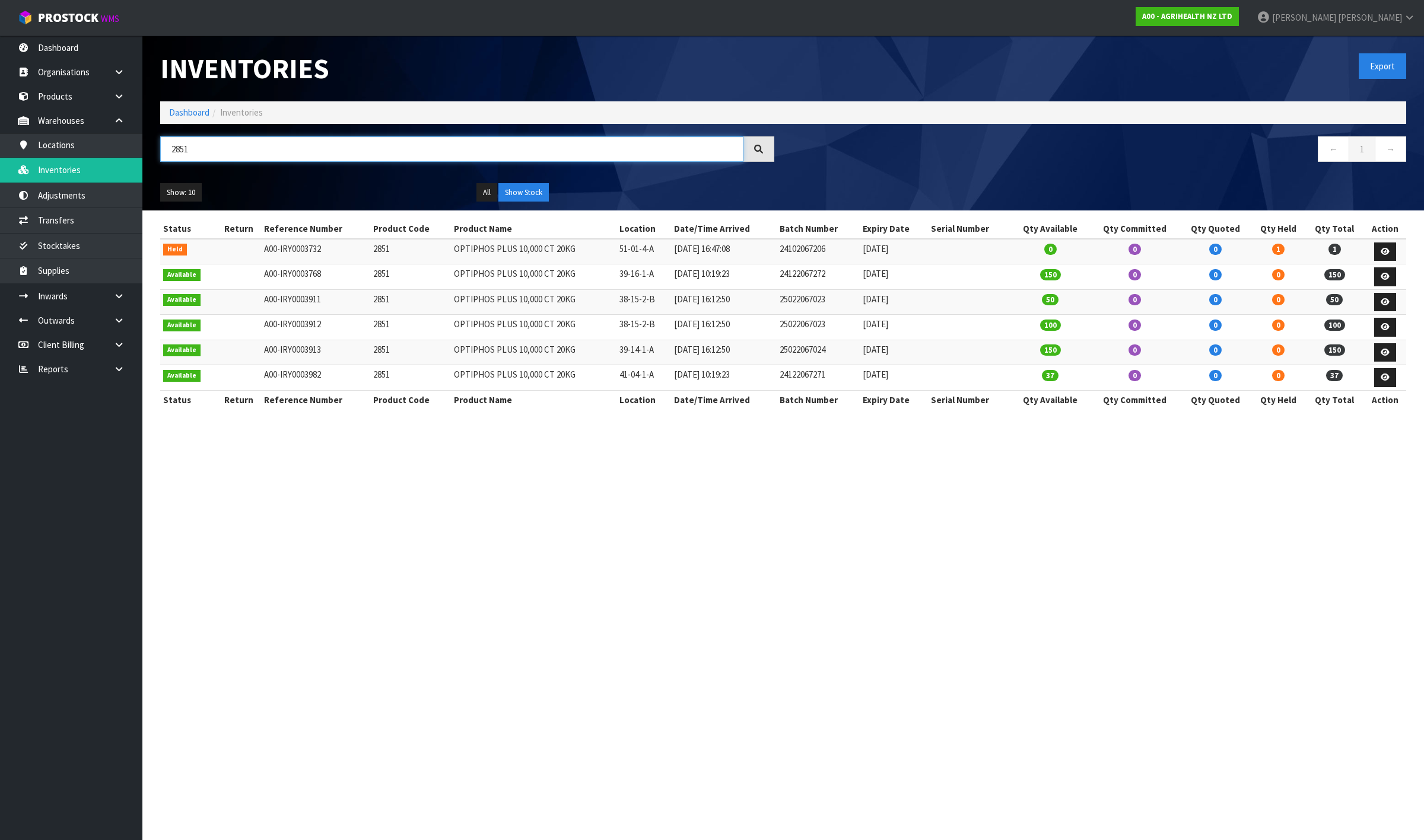
type input "2851"
click at [39, 98] on link "Products" at bounding box center [71, 96] width 142 height 24
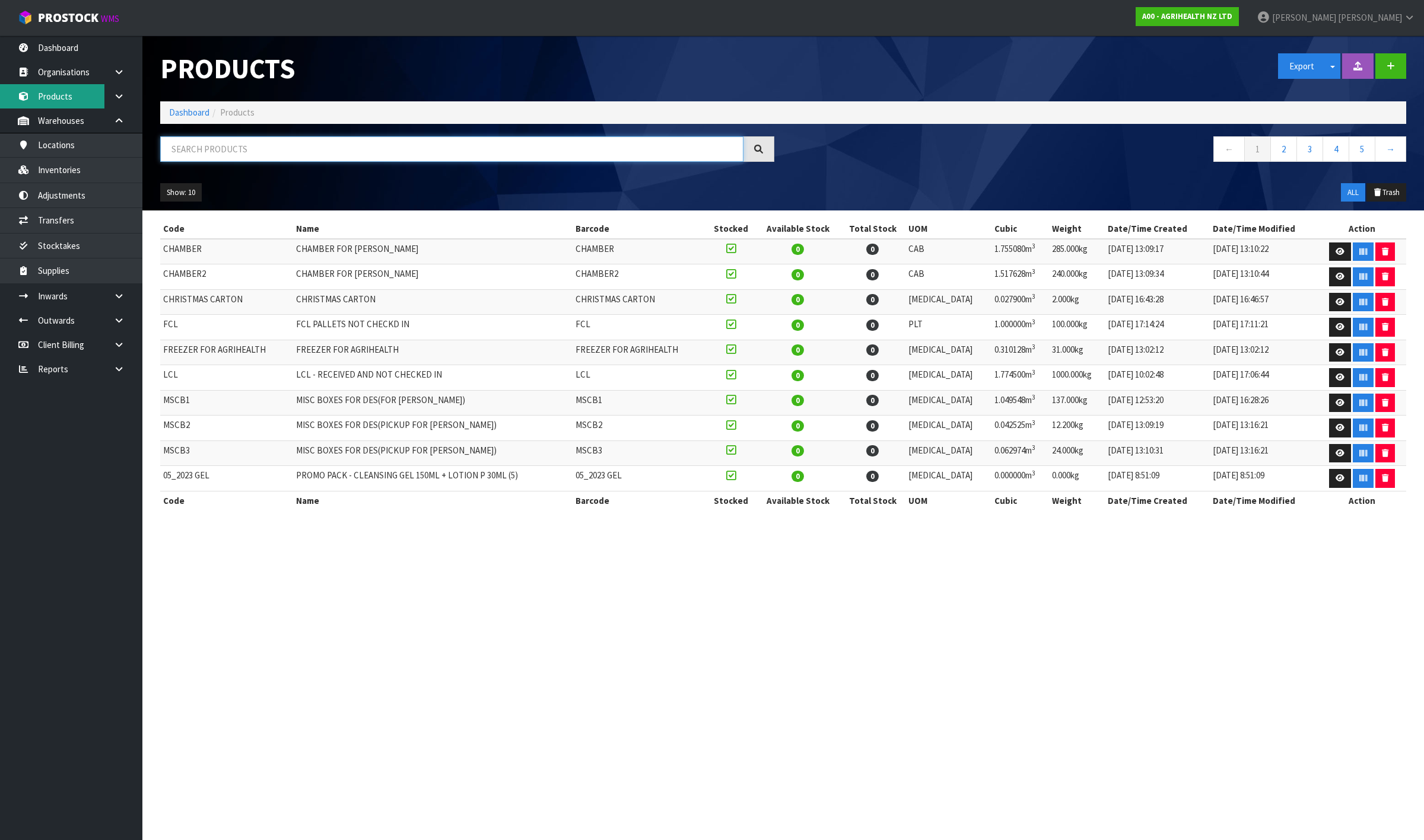
click at [257, 157] on input "text" at bounding box center [452, 149] width 584 height 26
paste input "2851"
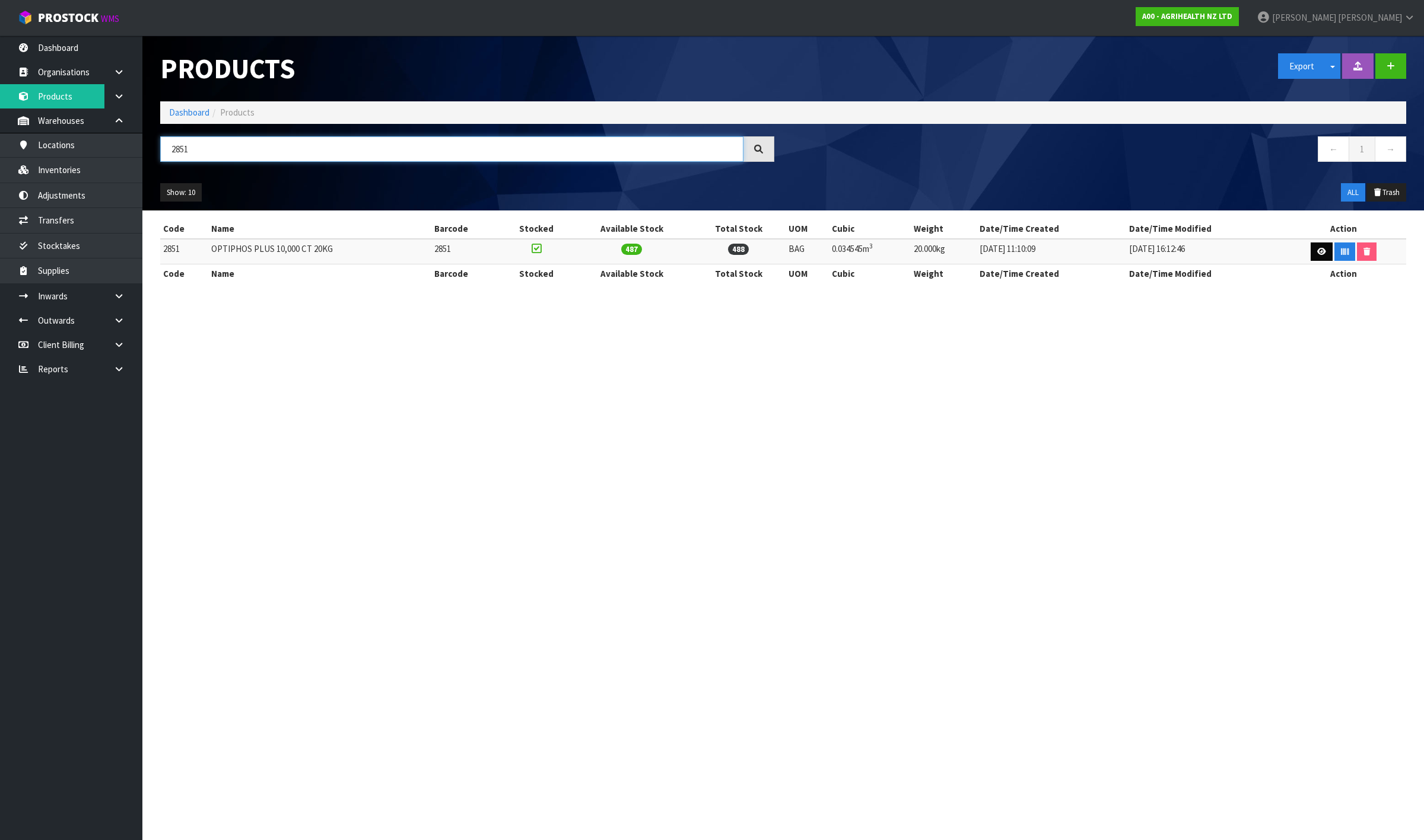
type input "2851"
click at [1313, 246] on link at bounding box center [1321, 252] width 22 height 19
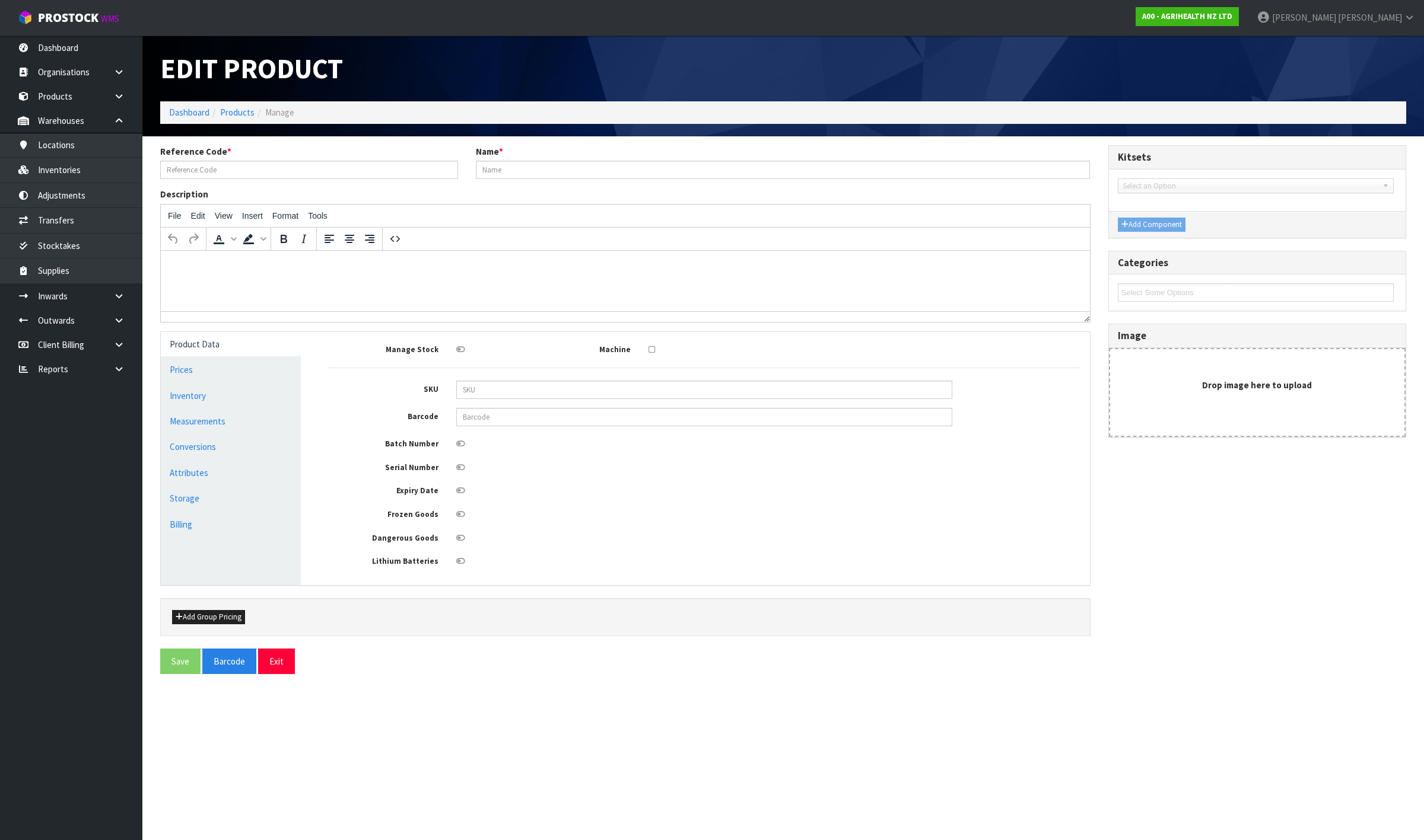
type input "2851"
type input "OPTIPHOS PLUS 10,000 CT 20KG"
type input "49"
type input "47"
type input "15"
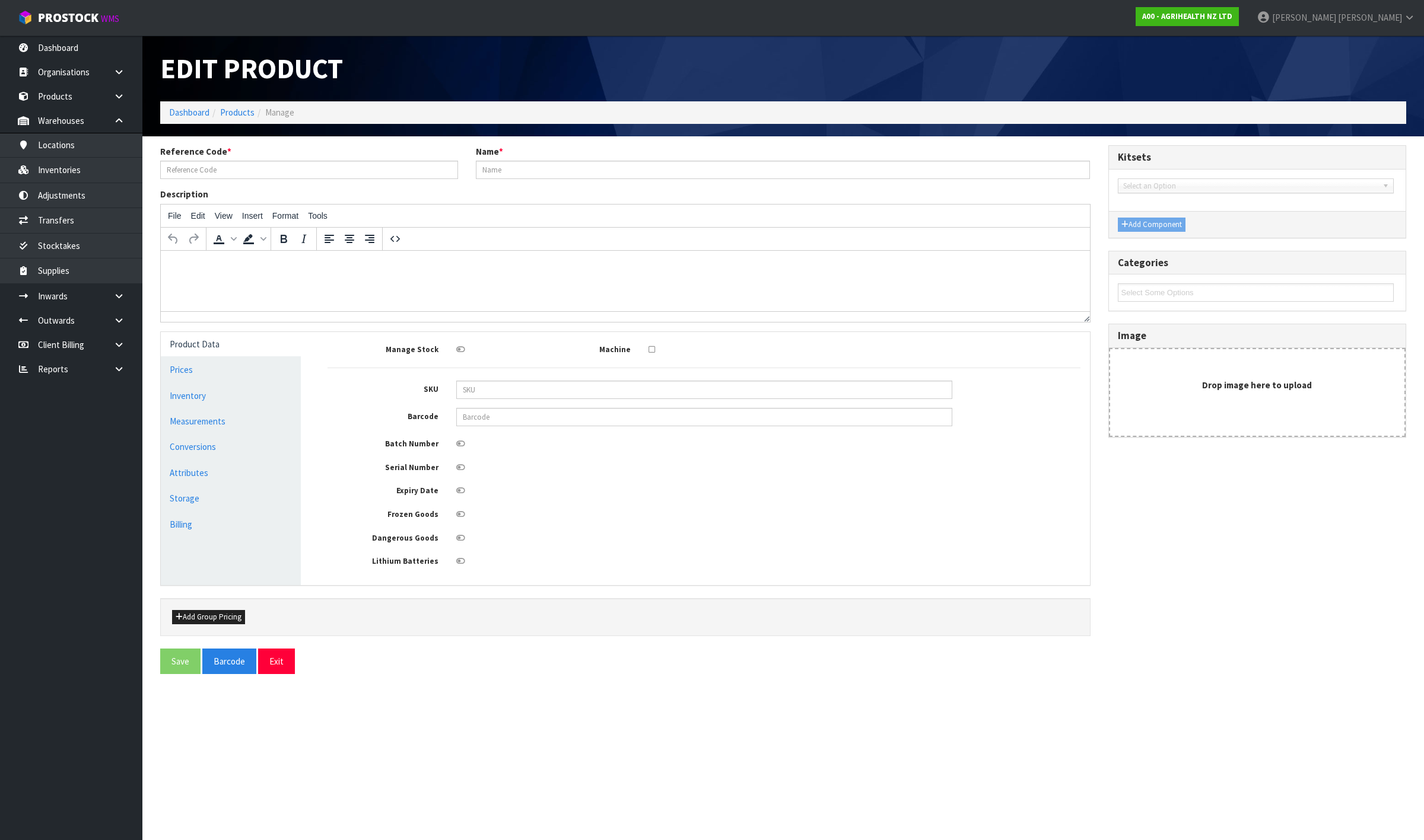
type input "0.034545"
type input "20"
click at [272, 427] on link "Measurements" at bounding box center [231, 421] width 140 height 24
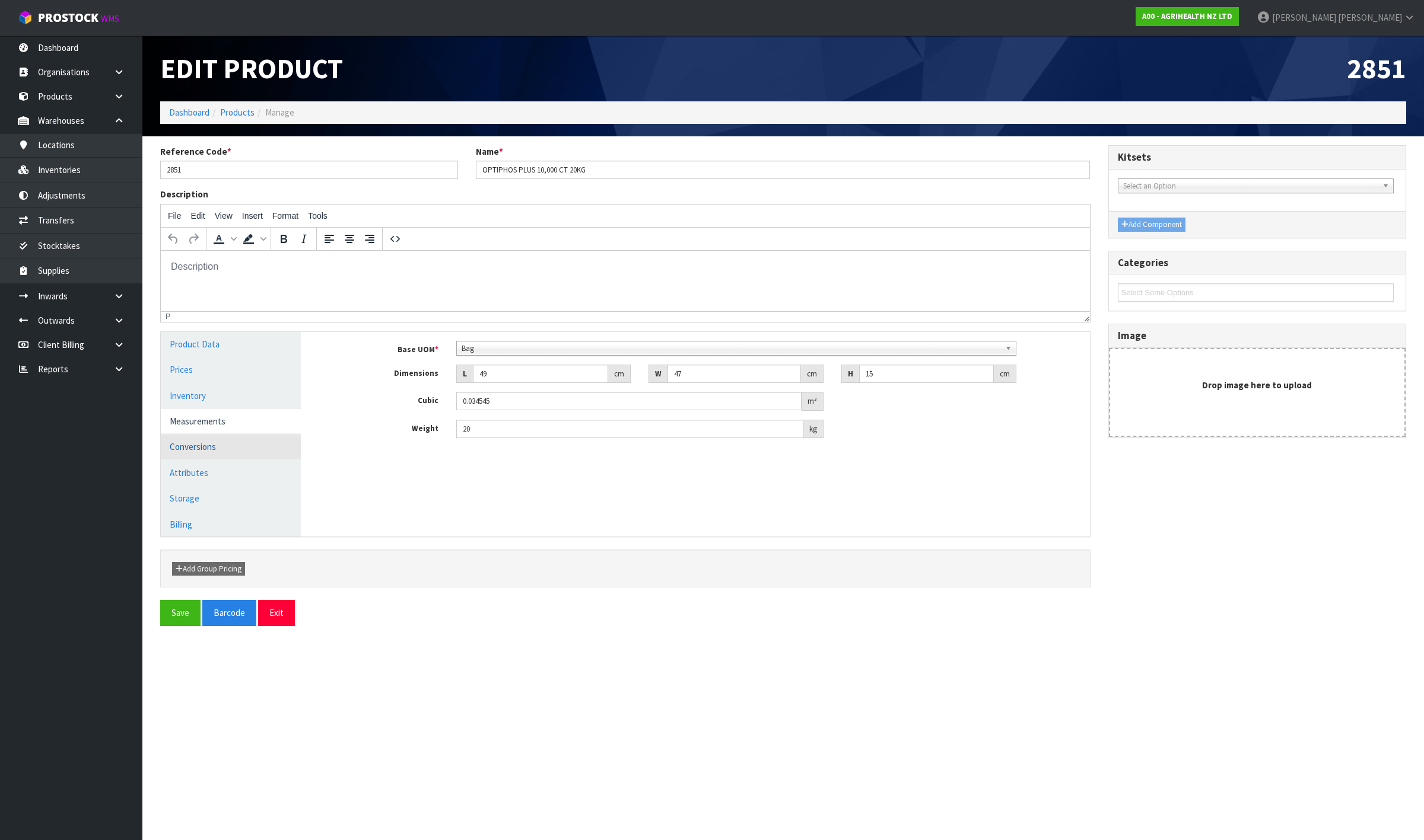
click at [247, 454] on link "Conversions" at bounding box center [231, 447] width 140 height 24
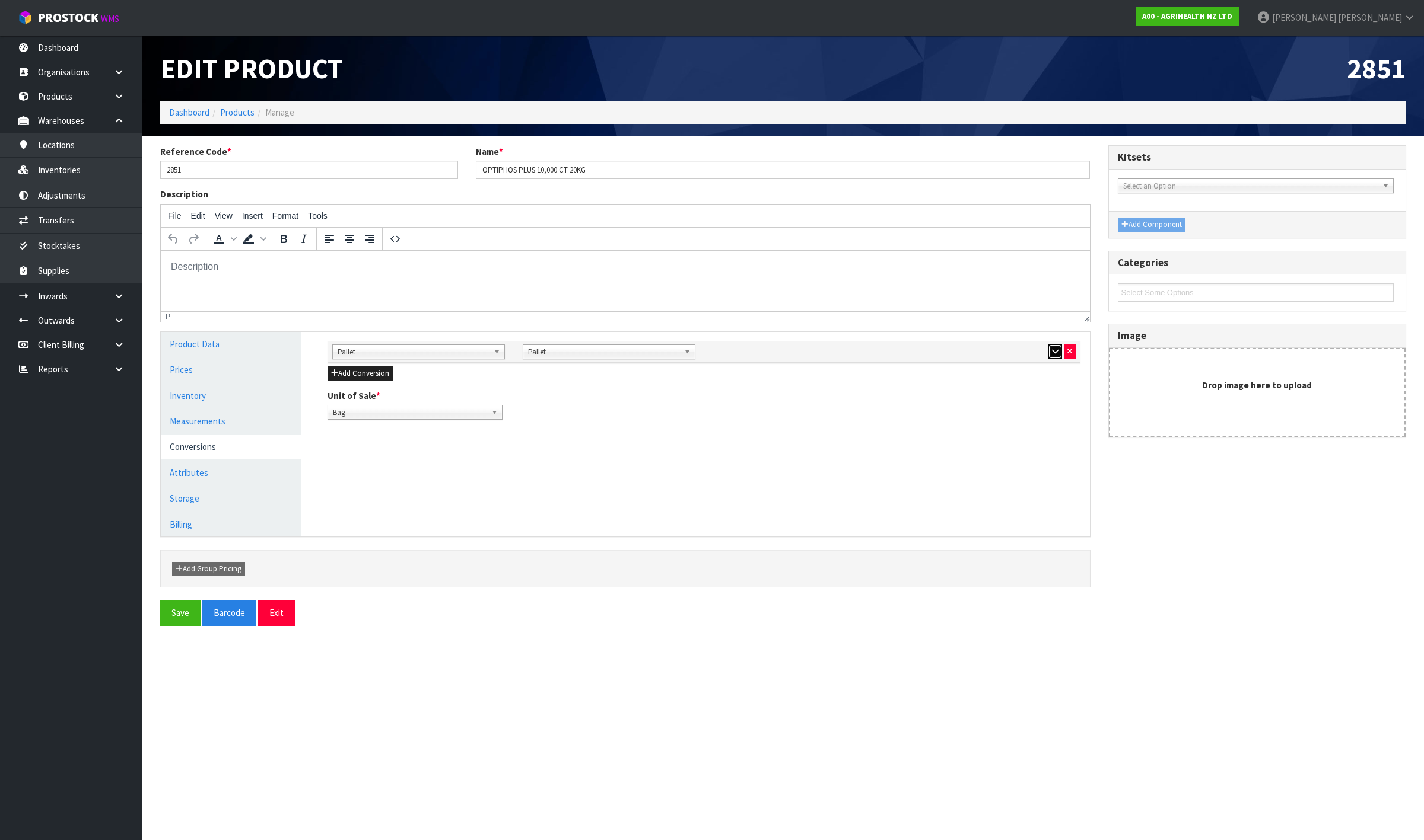
click at [1052, 351] on icon "button" at bounding box center [1056, 351] width 7 height 8
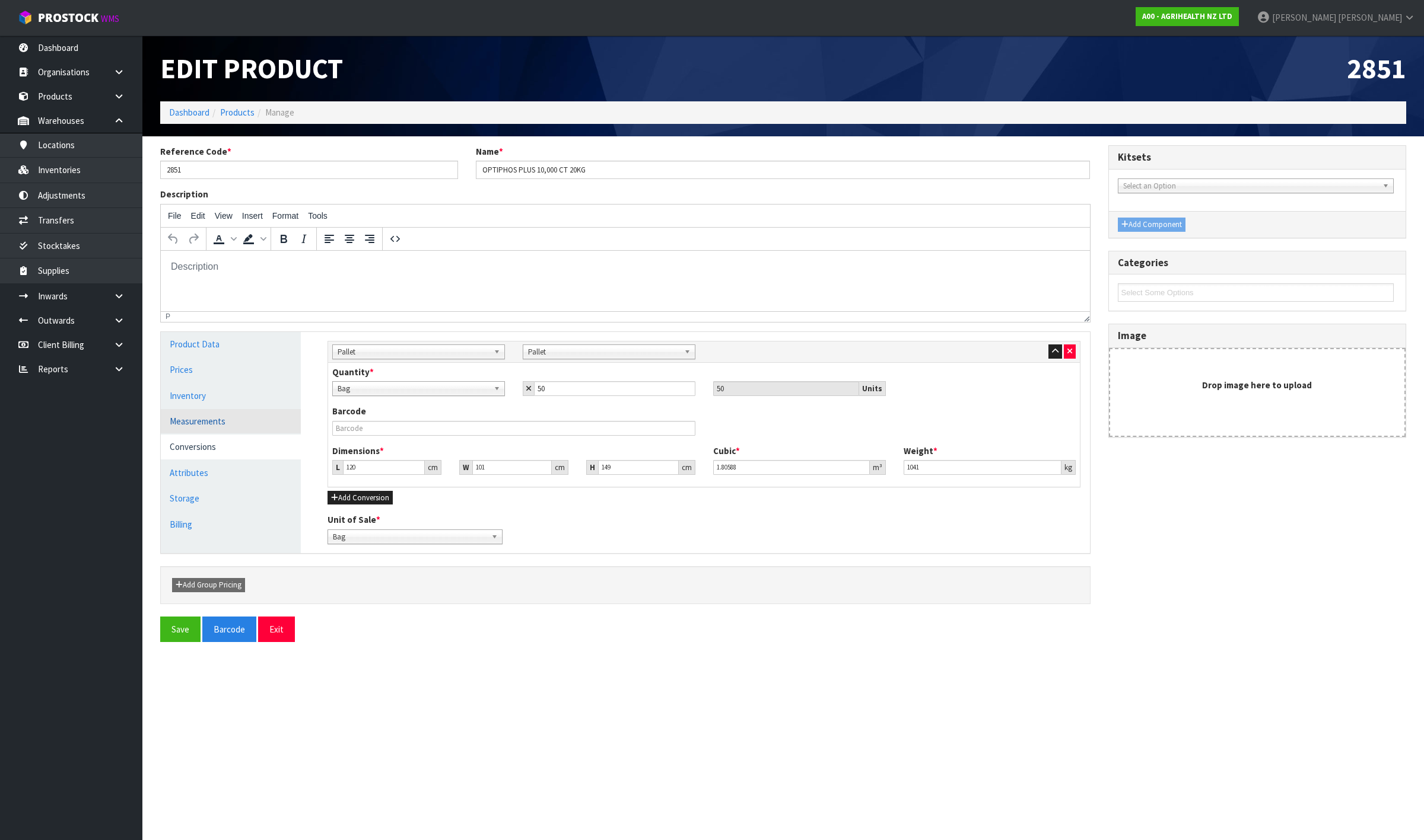
click at [212, 415] on link "Measurements" at bounding box center [231, 421] width 140 height 24
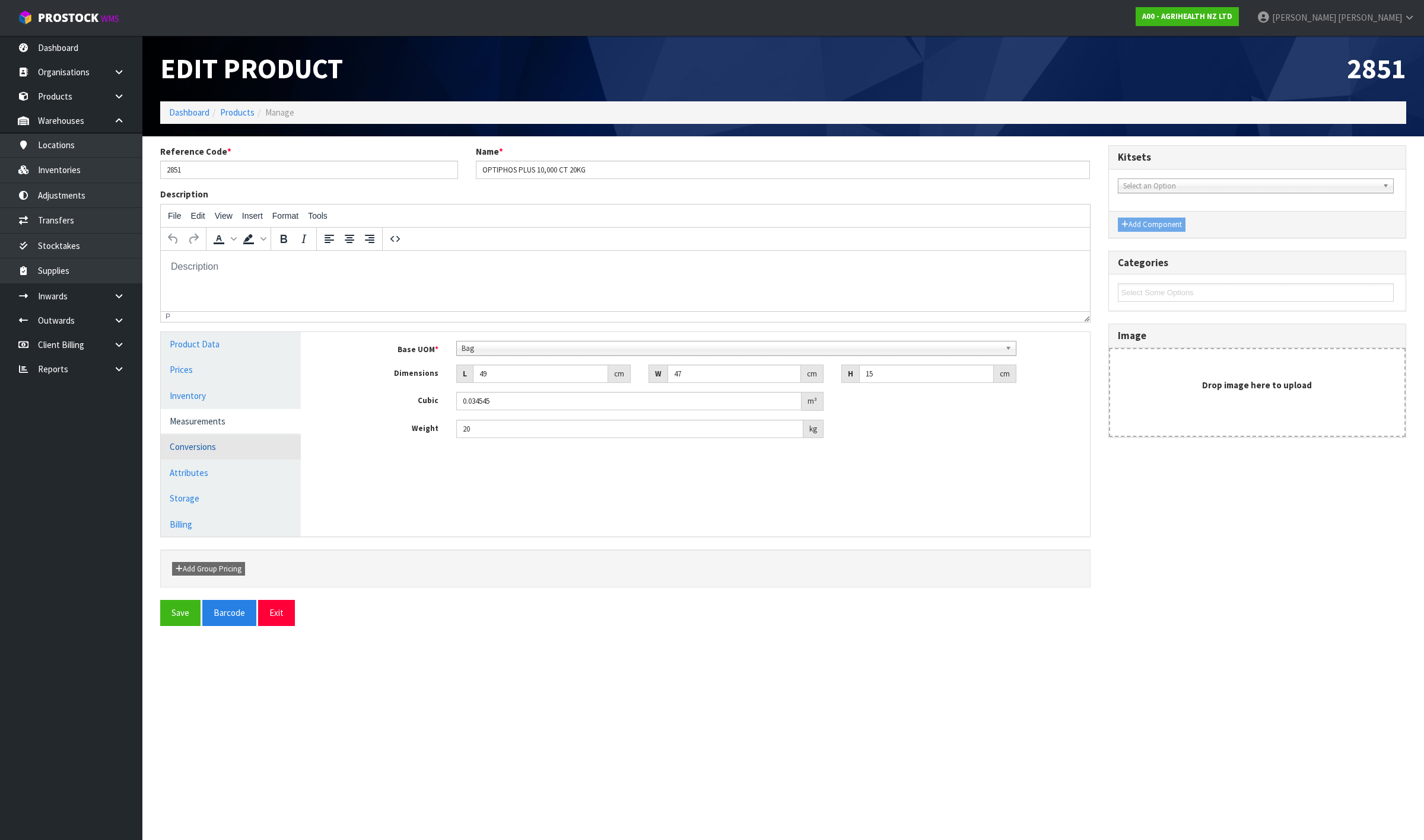
click at [226, 448] on link "Conversions" at bounding box center [231, 447] width 140 height 24
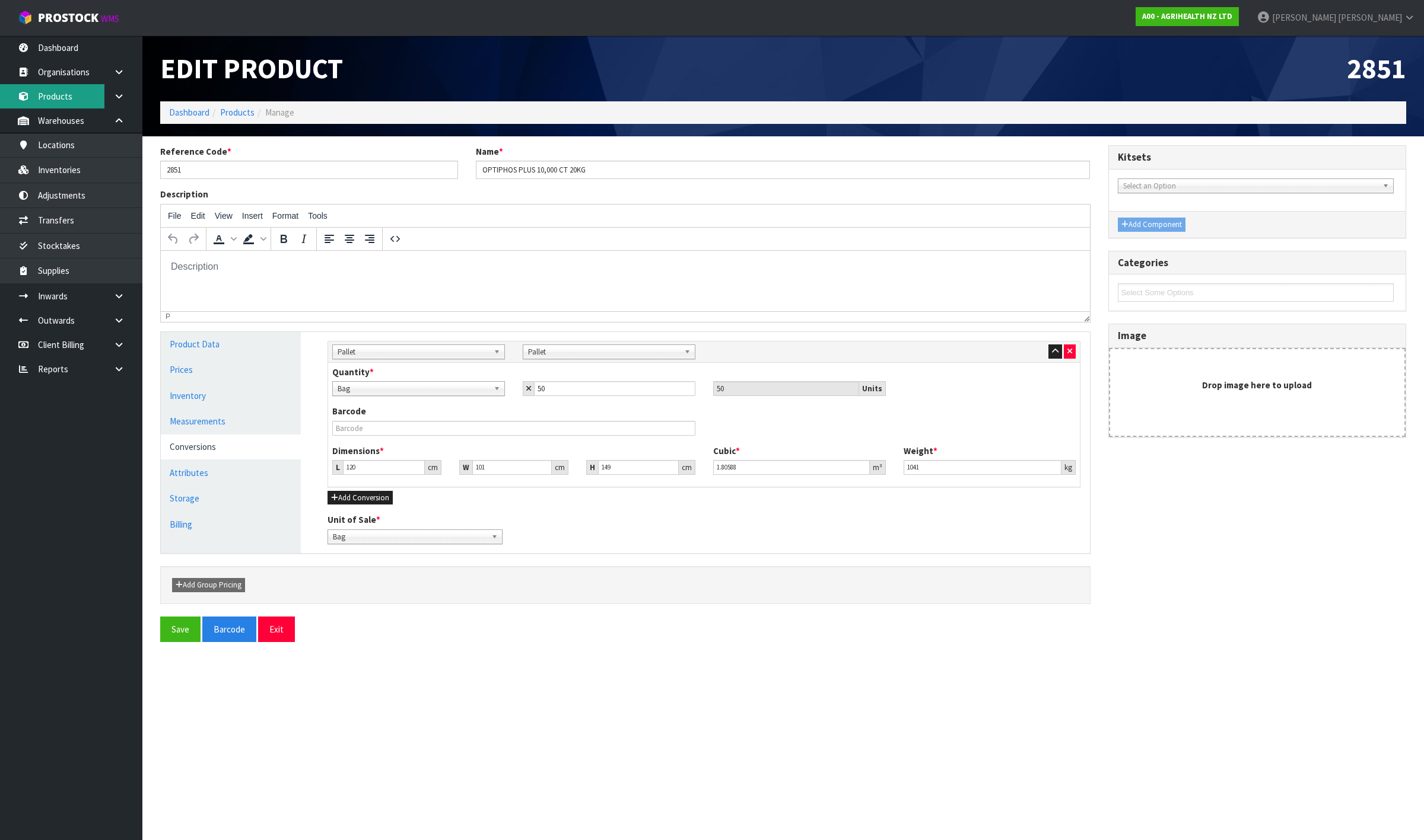
click at [91, 101] on link "Products" at bounding box center [71, 96] width 142 height 24
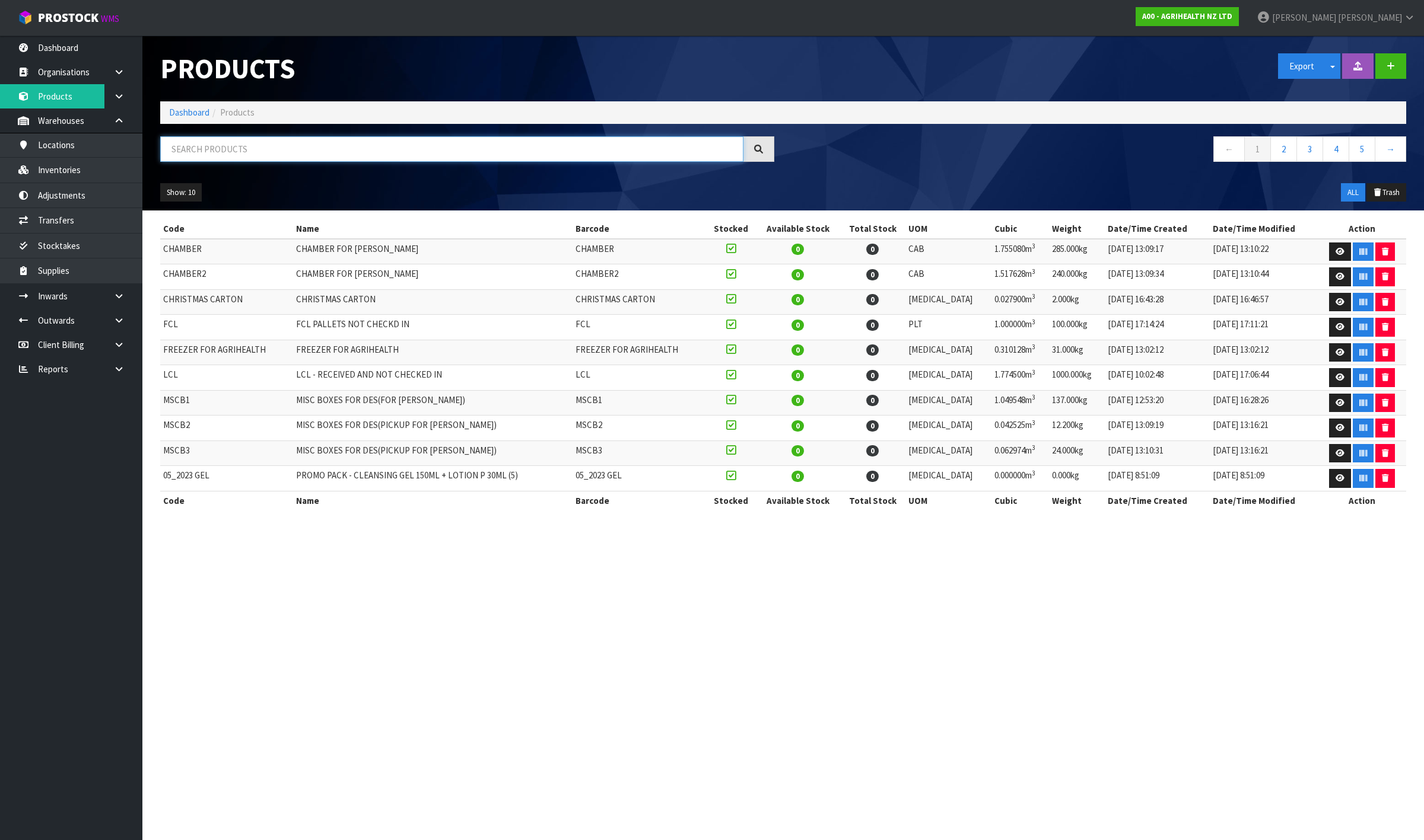
click at [281, 147] on input "text" at bounding box center [452, 149] width 584 height 26
paste input "4950"
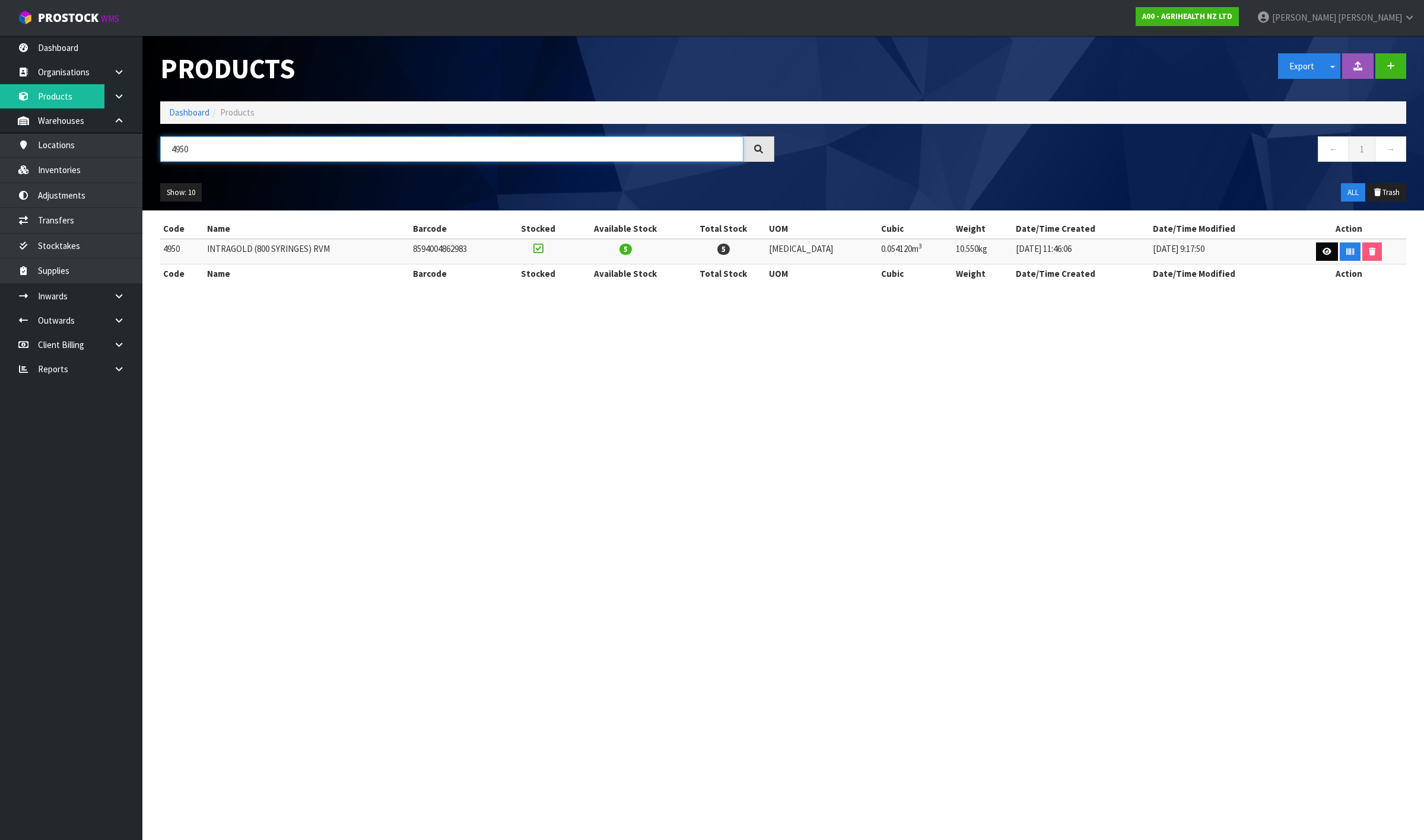
type input "4950"
click at [1327, 248] on link at bounding box center [1327, 252] width 22 height 19
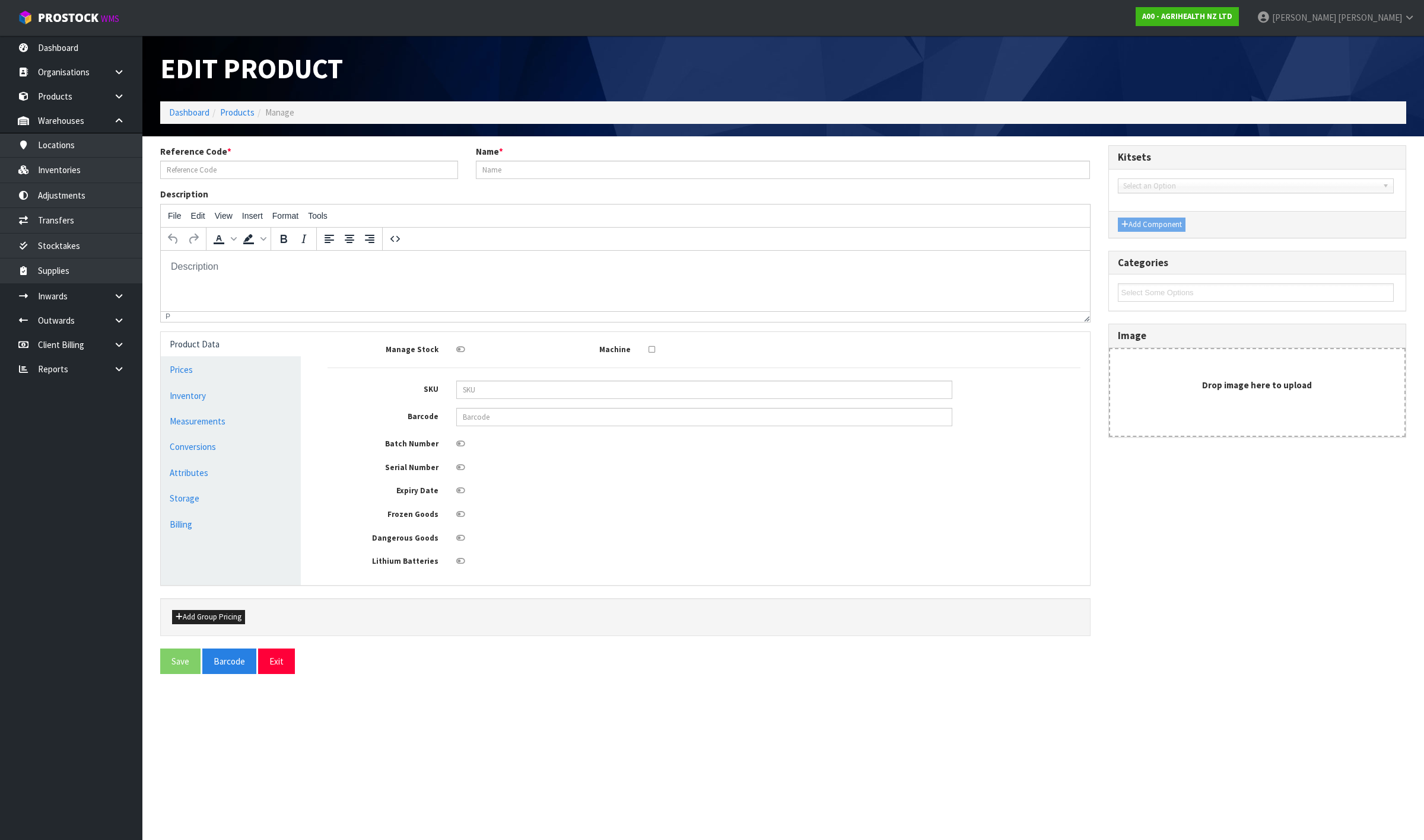
type input "4950"
type input "INTRAGOLD (800 SYRINGES) RVM"
type input "8594004862983"
click at [287, 430] on link "Measurements" at bounding box center [231, 421] width 140 height 24
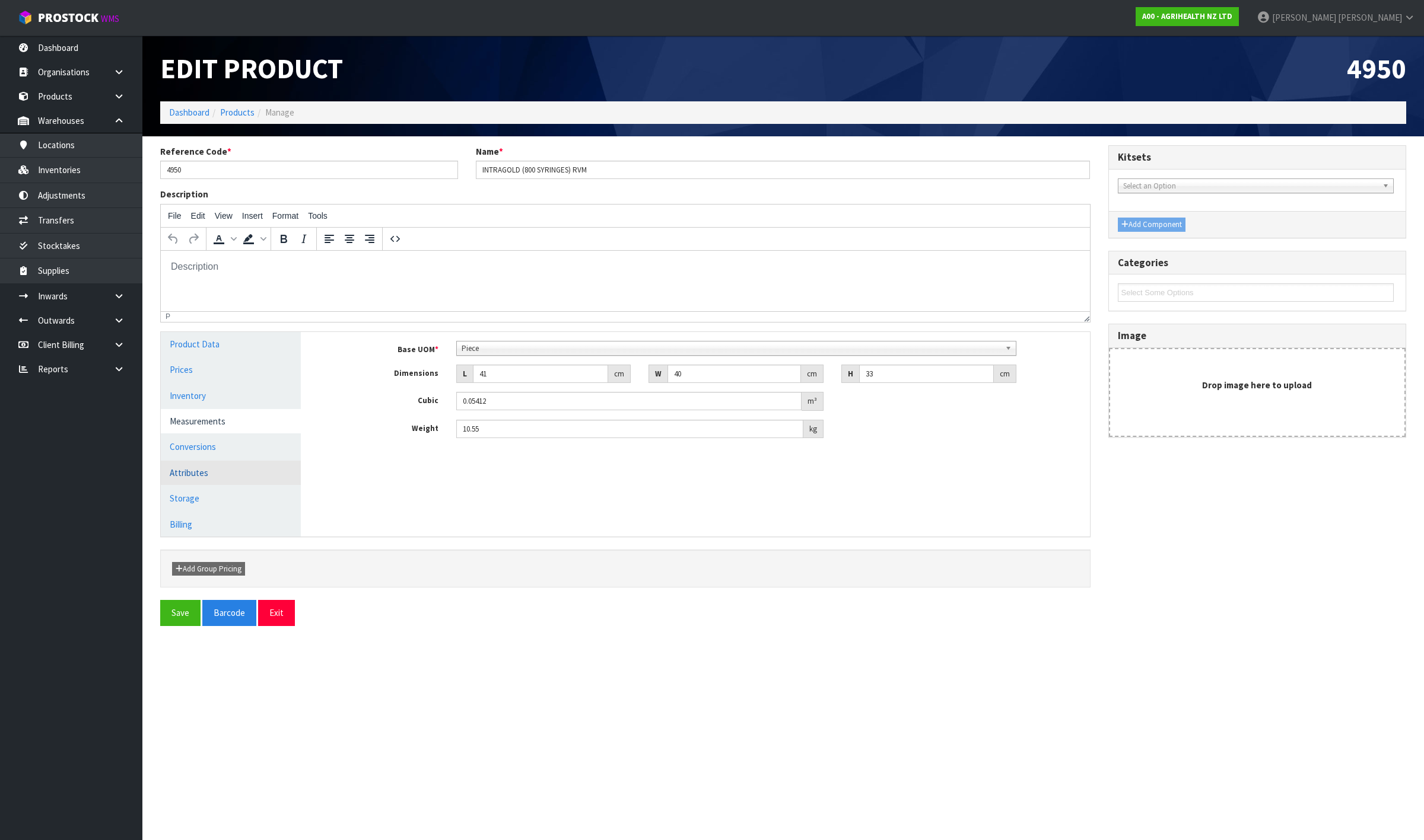
click at [256, 464] on link "Attributes" at bounding box center [231, 473] width 140 height 24
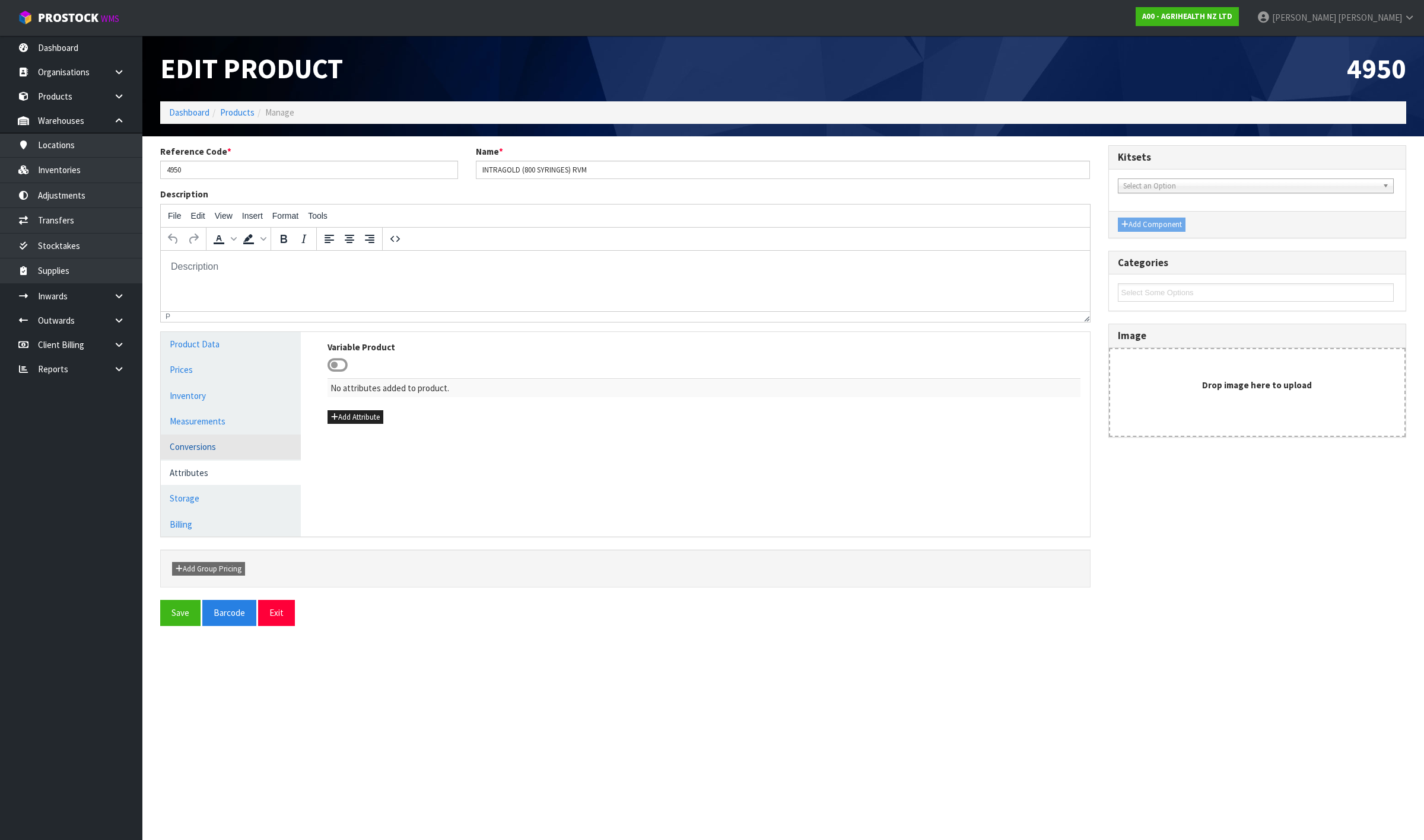
click at [251, 448] on link "Conversions" at bounding box center [231, 447] width 140 height 24
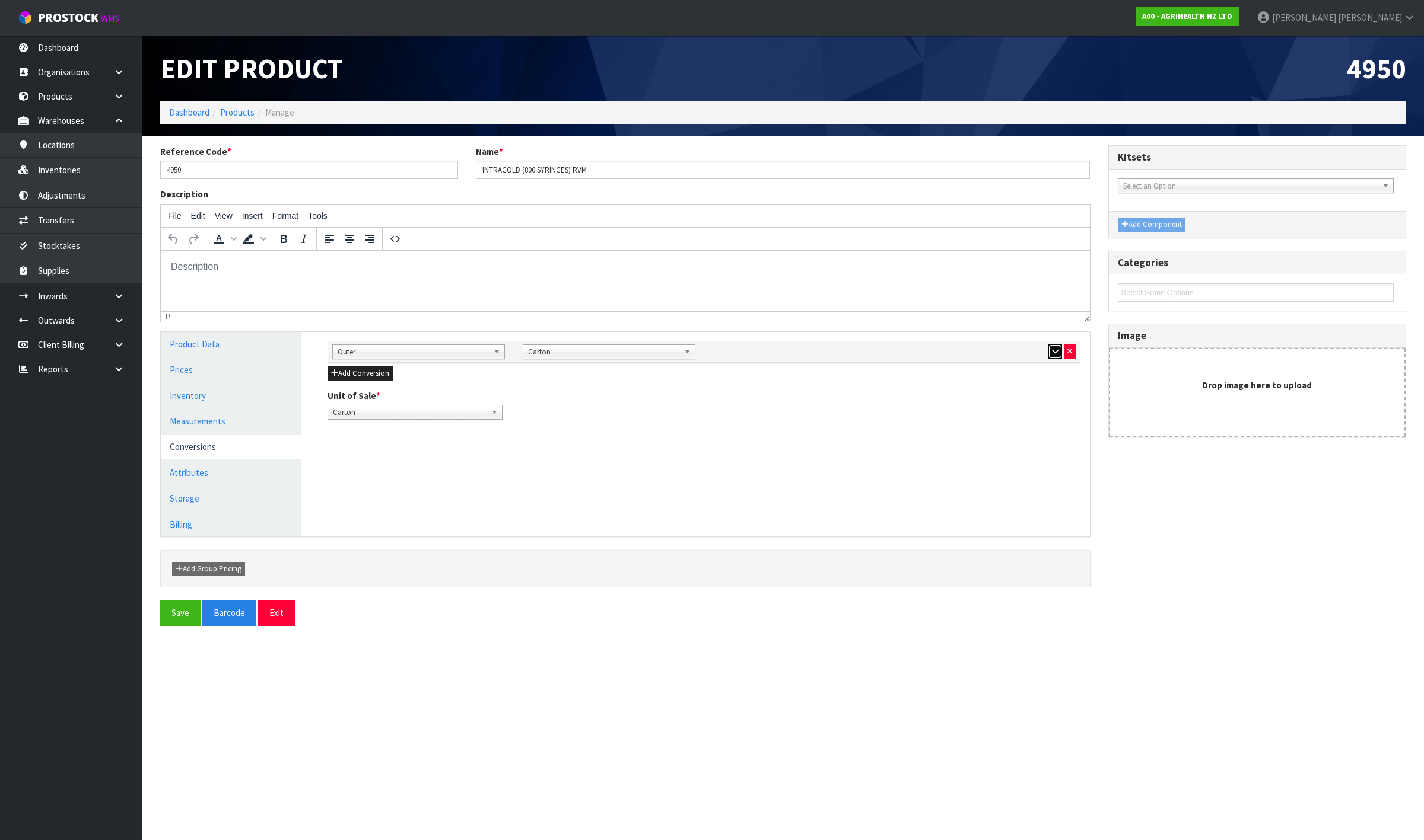
click at [1052, 351] on icon "button" at bounding box center [1056, 351] width 7 height 8
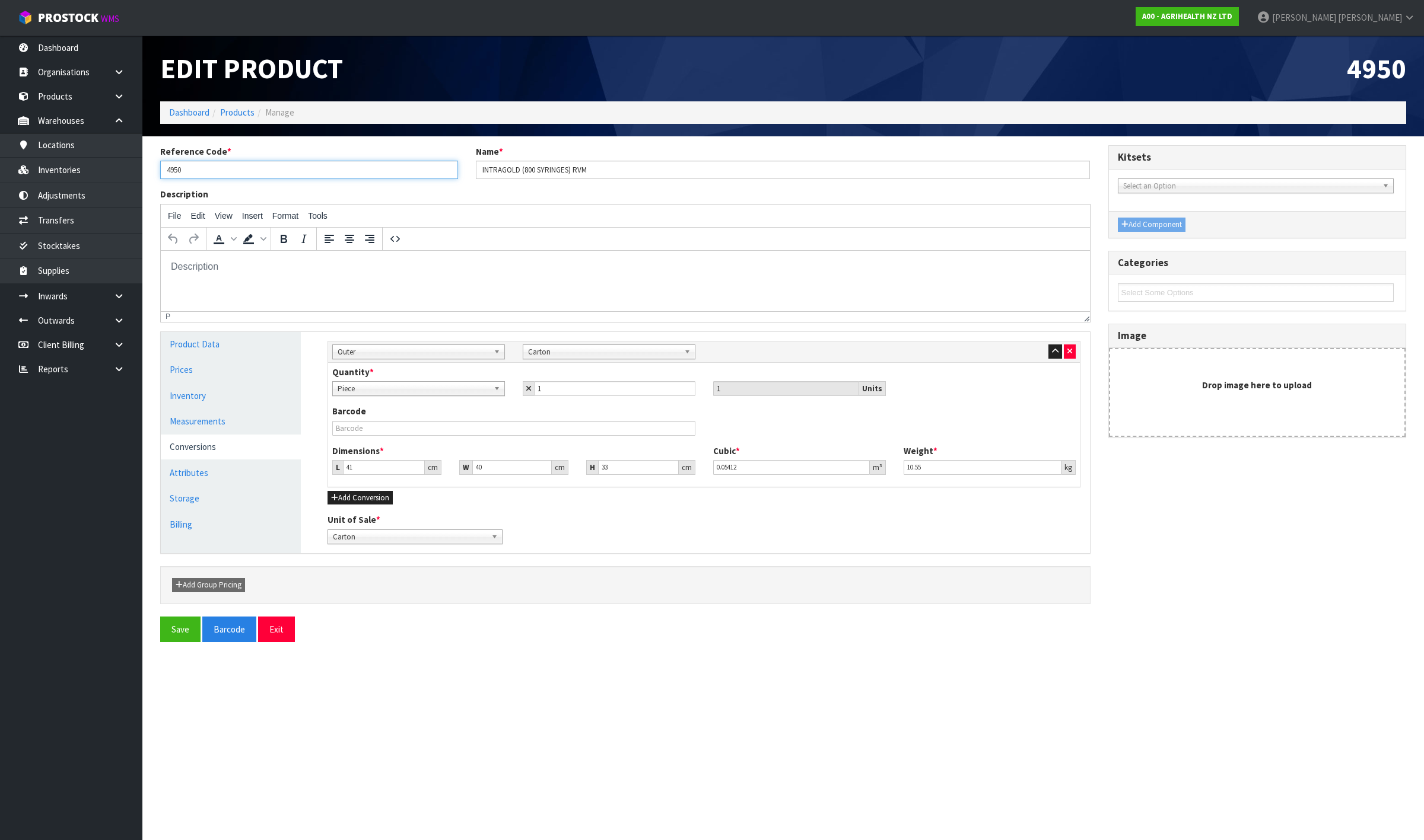
click at [301, 171] on input "4950" at bounding box center [309, 170] width 298 height 18
click at [87, 169] on link "Inventories" at bounding box center [71, 170] width 142 height 24
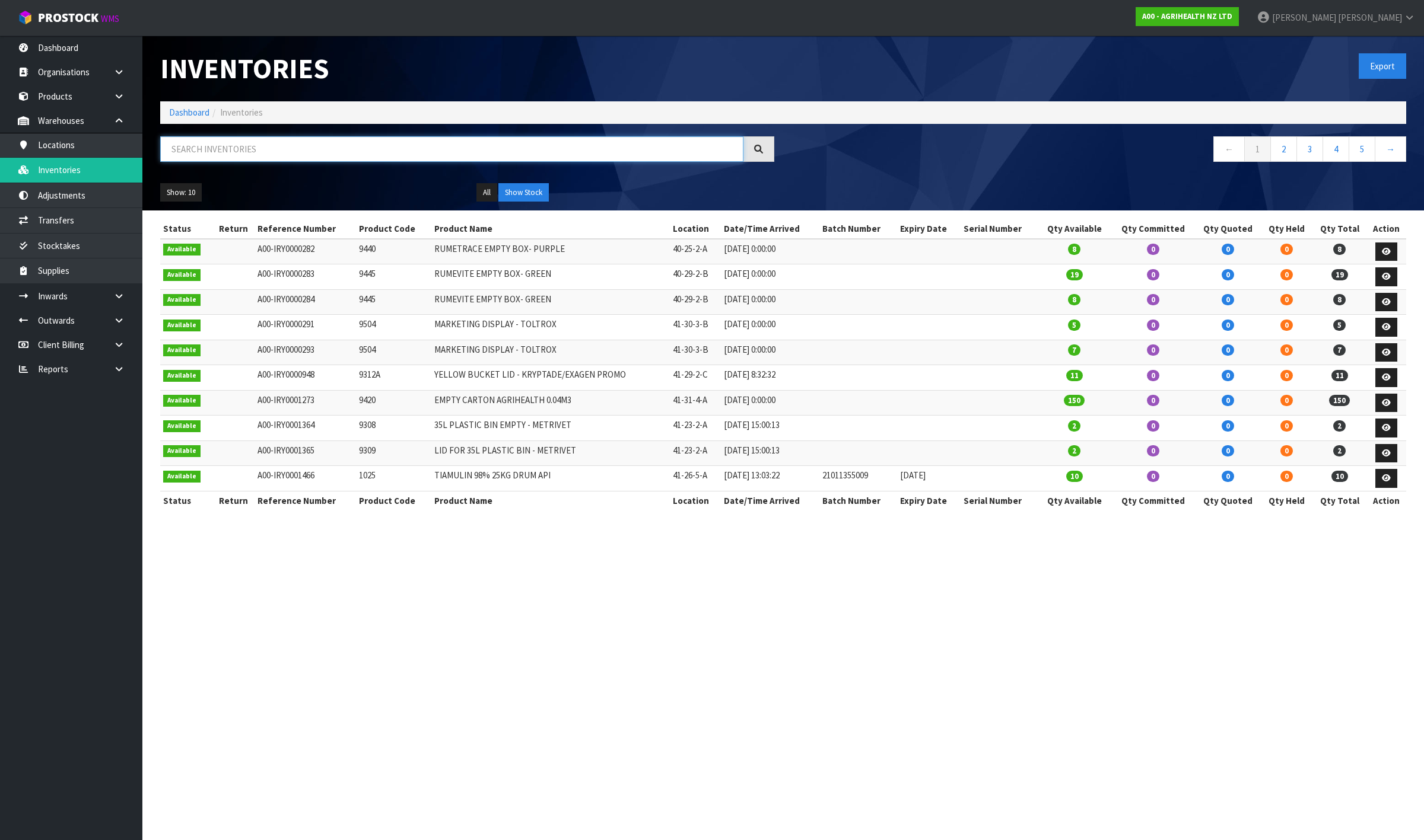
click at [288, 154] on input "text" at bounding box center [452, 149] width 584 height 26
paste input "4950"
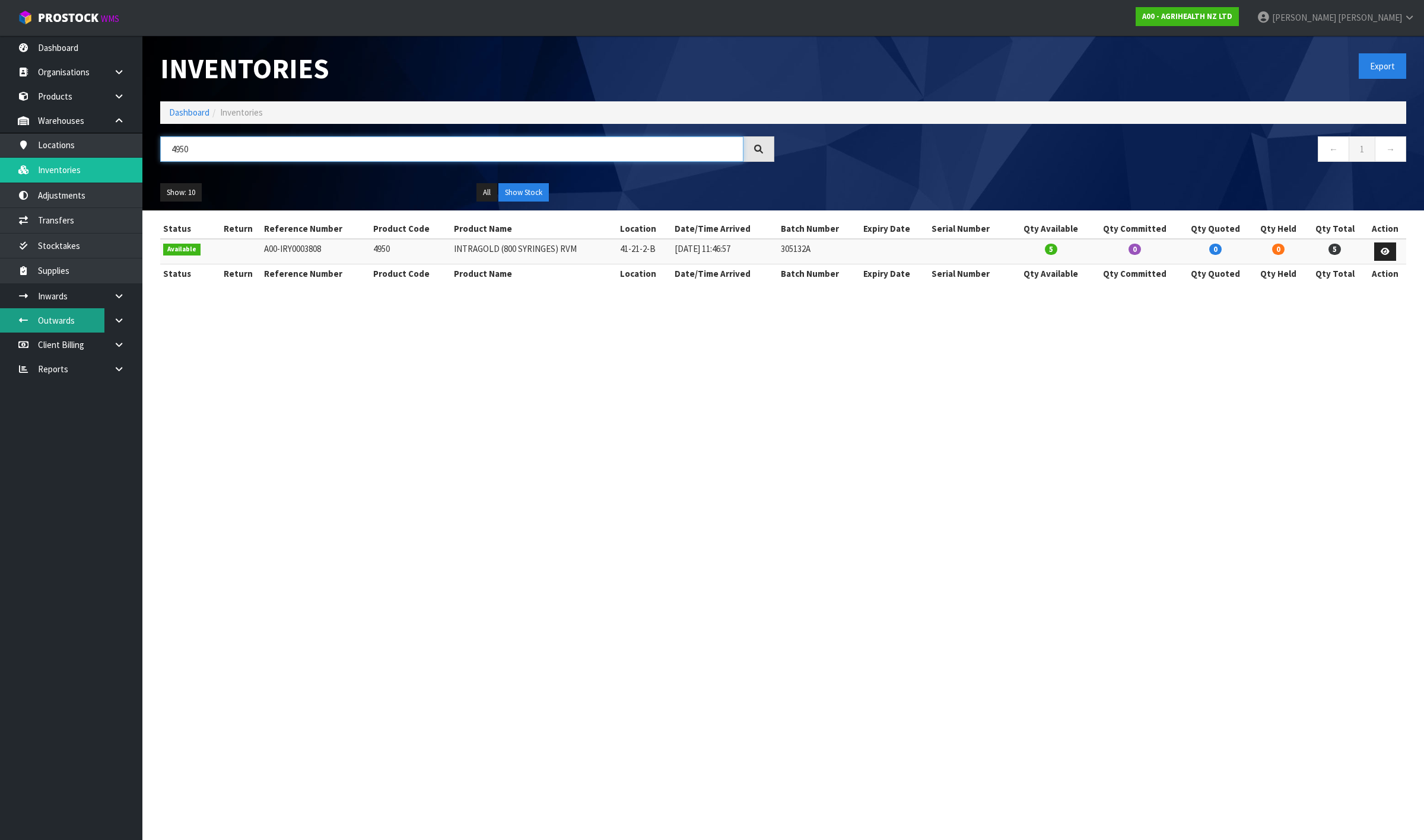
type input "4950"
click at [195, 115] on link "Dashboard" at bounding box center [189, 112] width 41 height 11
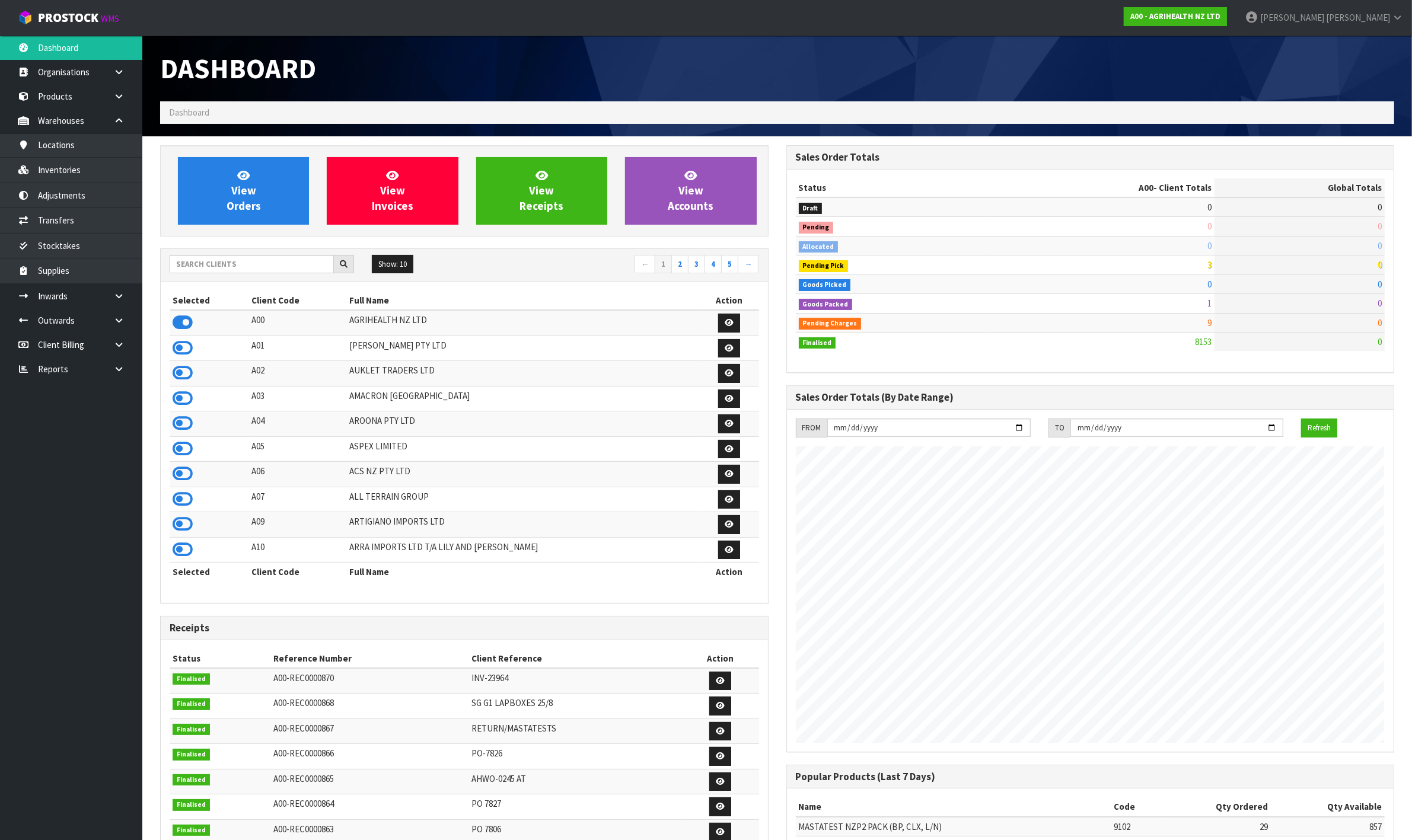
scroll to position [902, 625]
click at [235, 264] on input "text" at bounding box center [252, 264] width 165 height 18
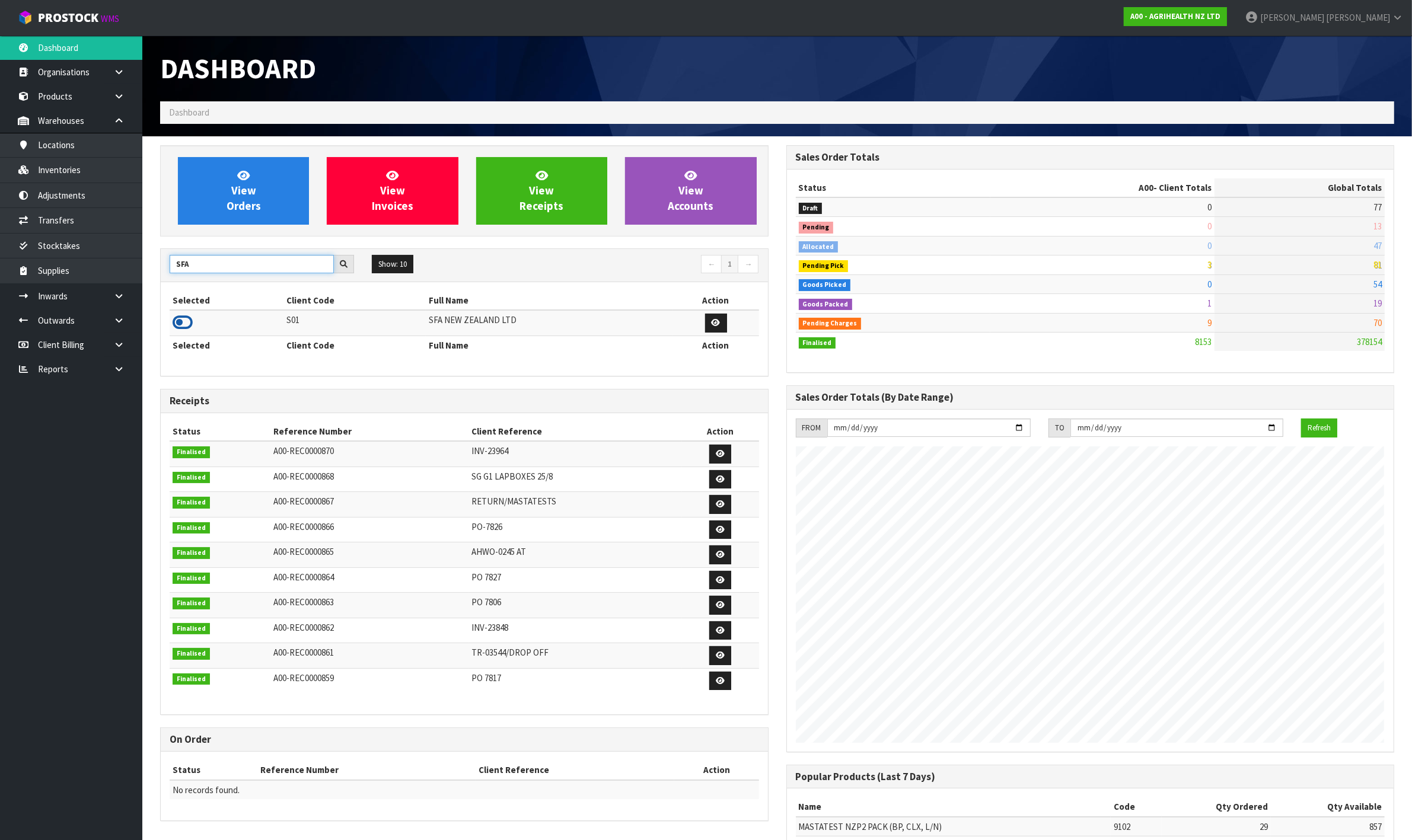
type input "SFA"
click at [185, 330] on icon at bounding box center [182, 322] width 20 height 18
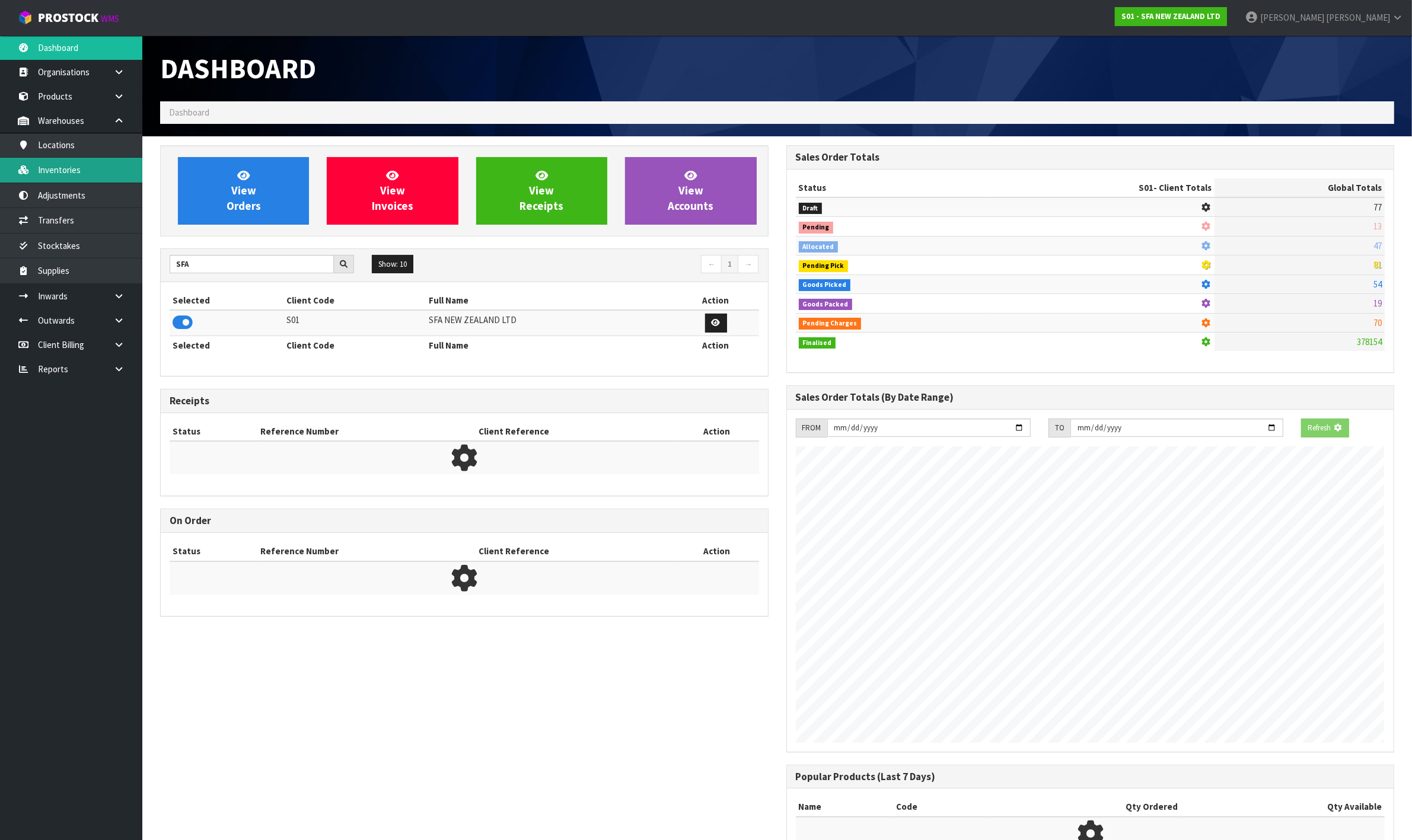
scroll to position [742, 625]
click at [80, 180] on link "Inventories" at bounding box center [71, 170] width 142 height 24
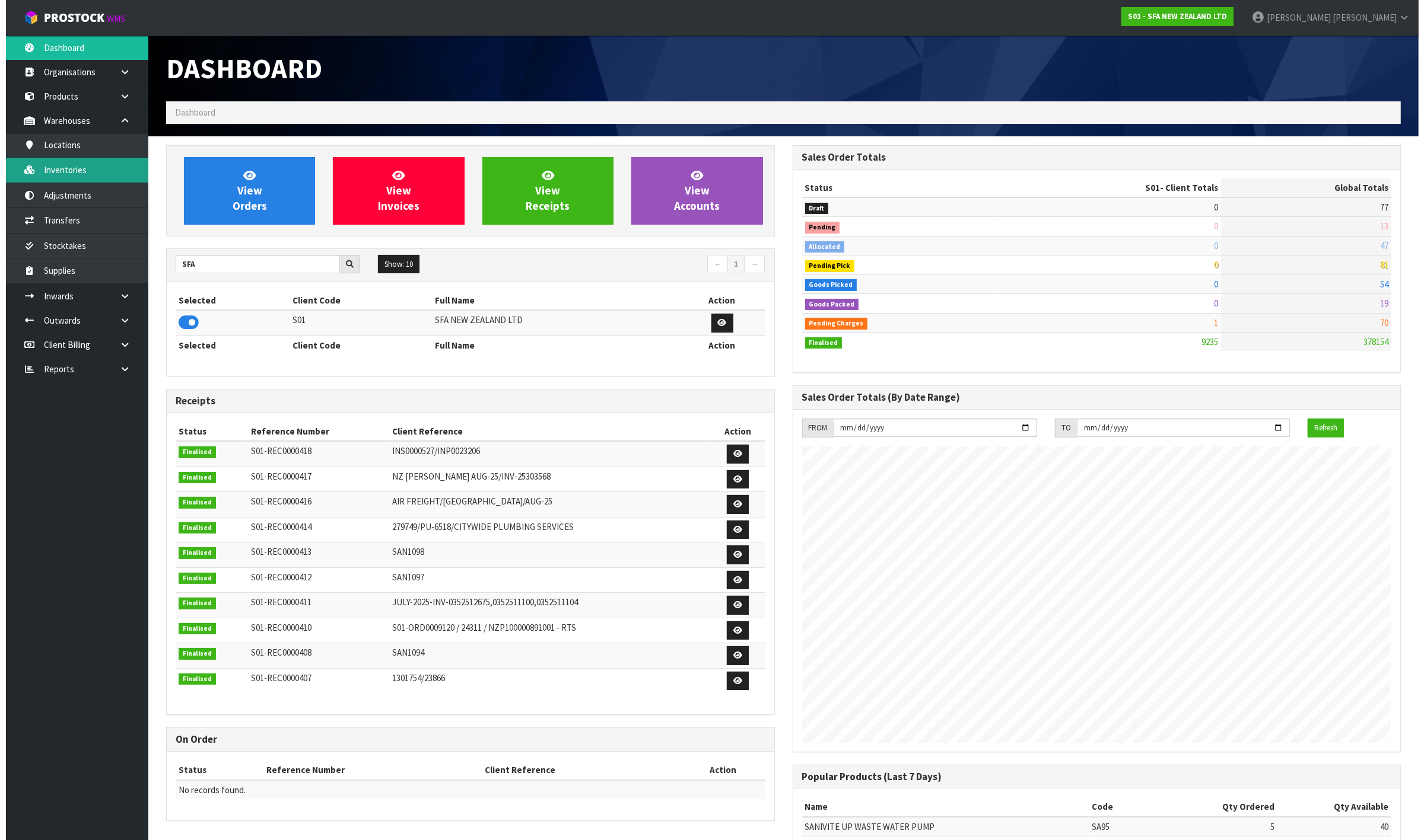
scroll to position [902, 626]
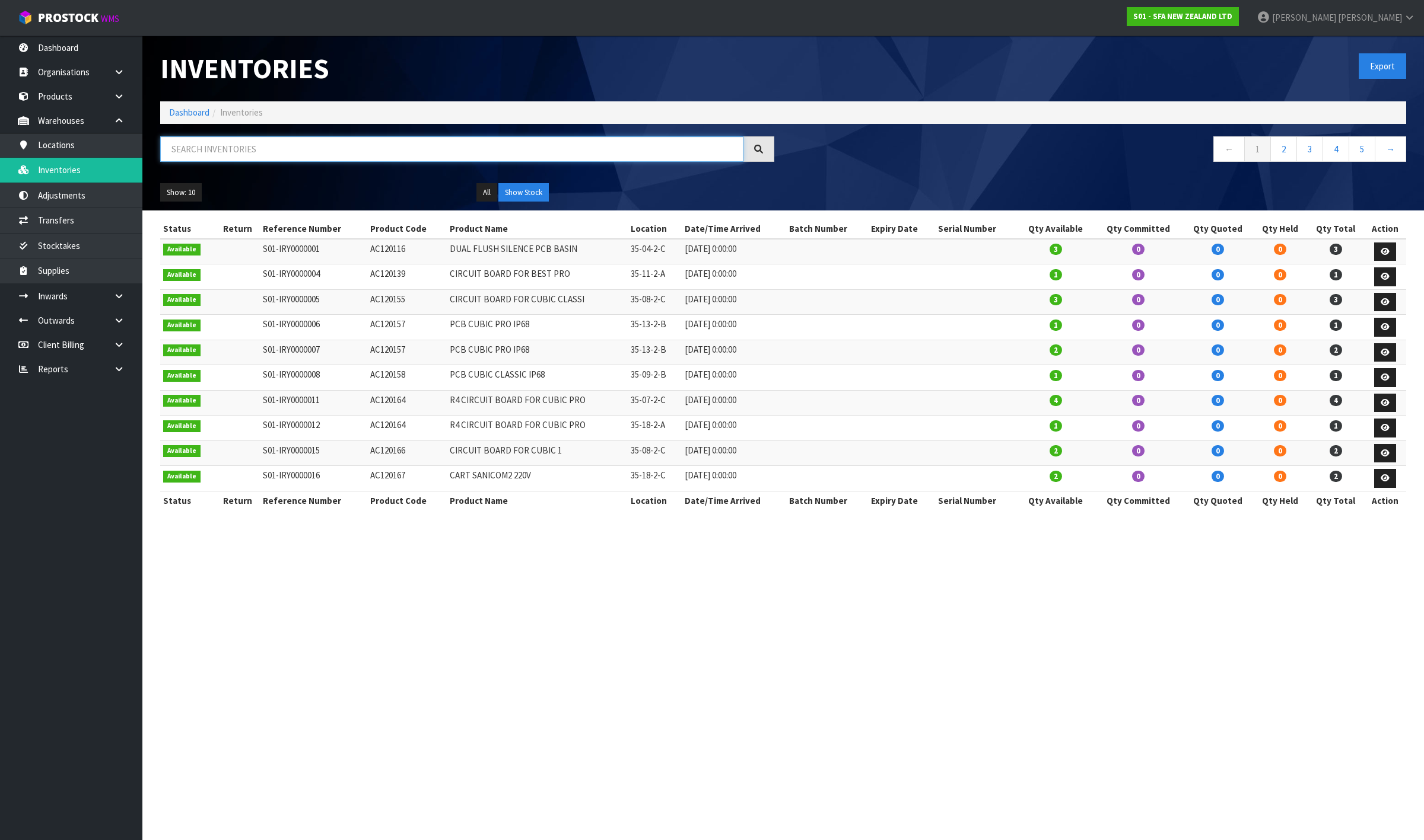
click at [215, 149] on input "text" at bounding box center [452, 149] width 584 height 26
paste input "BL120031 DISCHARGE ELBOW 28MM DIAM 3"
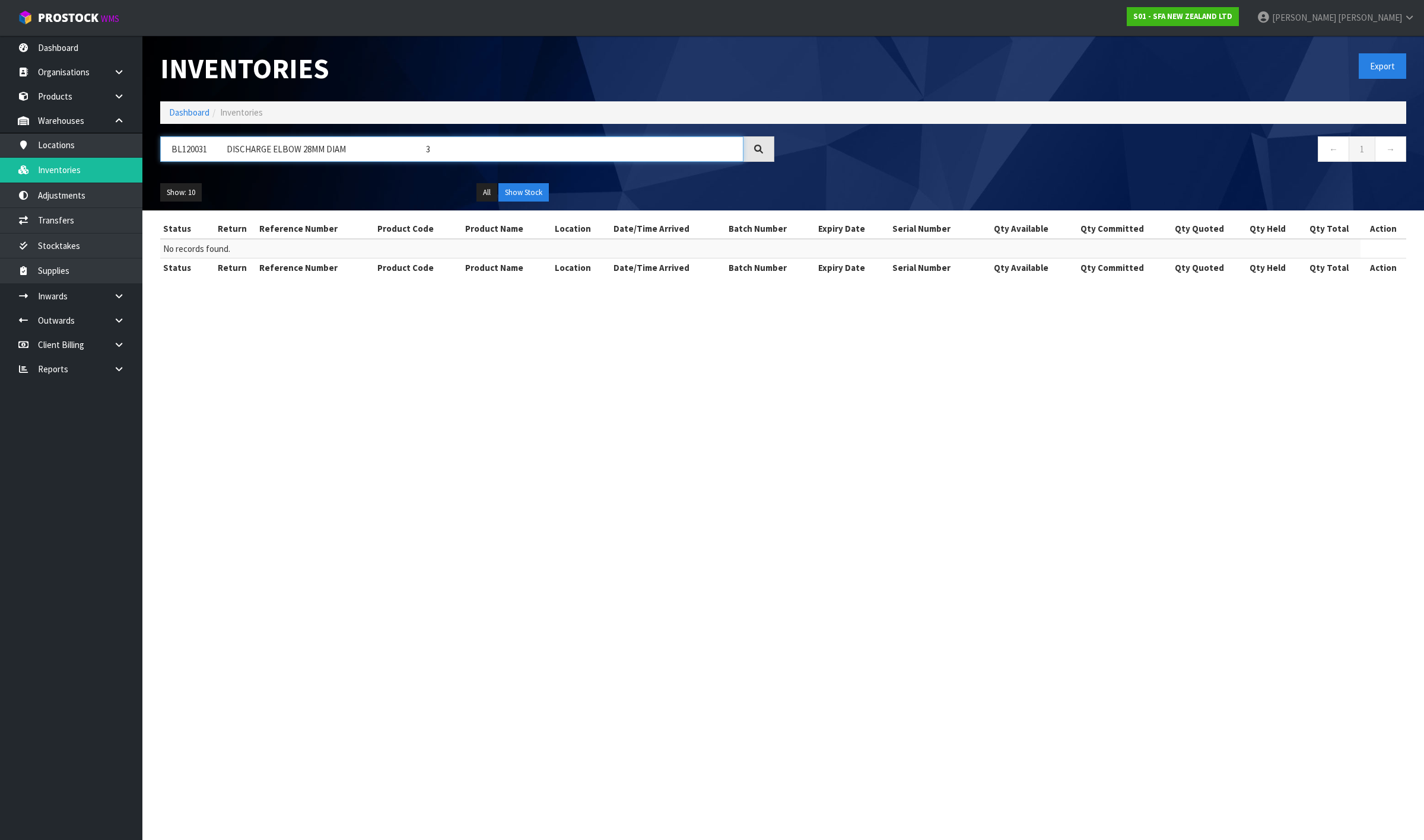
click at [412, 152] on input "BL120031 DISCHARGE ELBOW 28MM DIAM 3" at bounding box center [452, 149] width 584 height 26
click at [412, 152] on input "BL120031 DISCHARGE ELBOW 28MM D 3" at bounding box center [452, 149] width 584 height 26
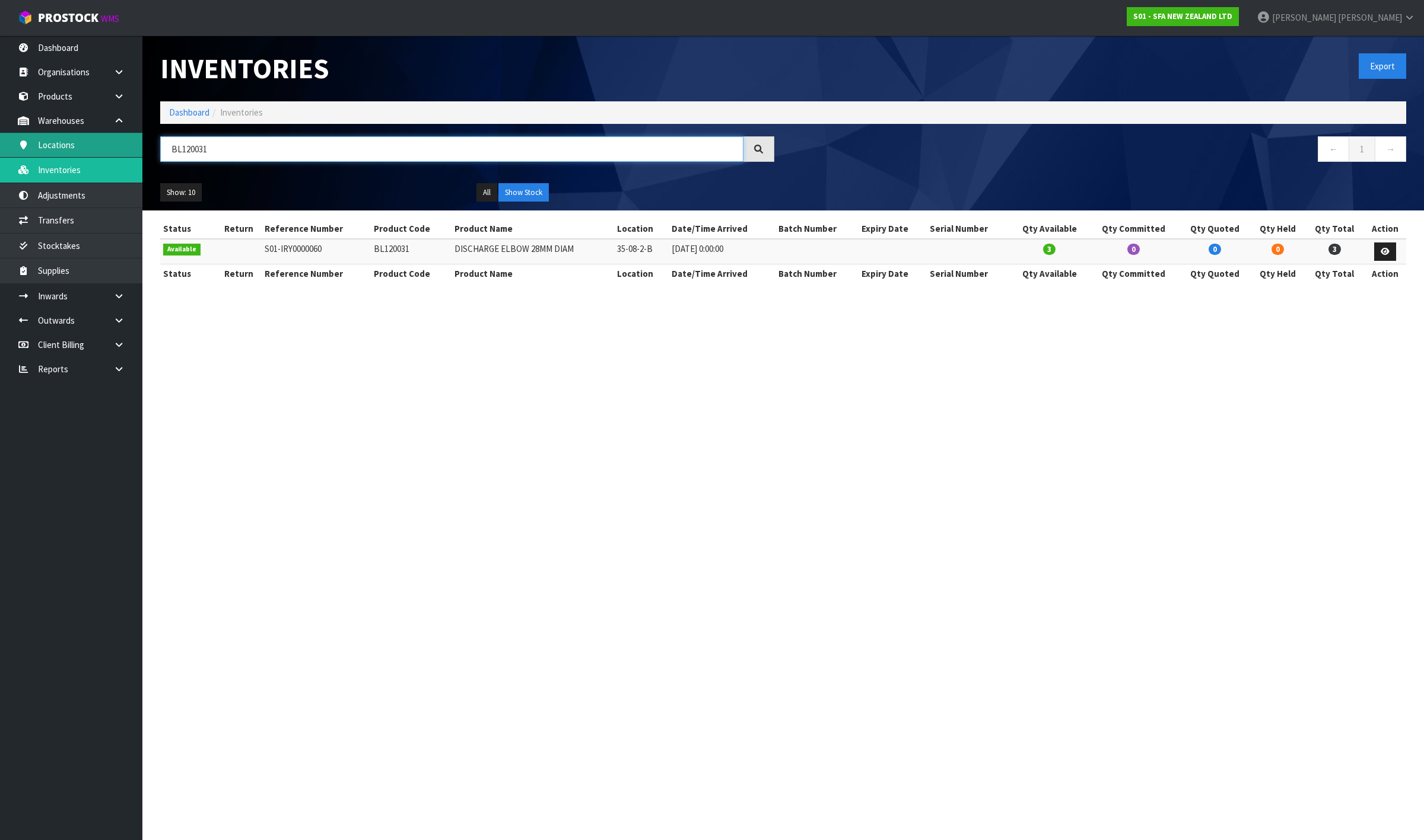
type input "BL120031"
